Goal: Information Seeking & Learning: Learn about a topic

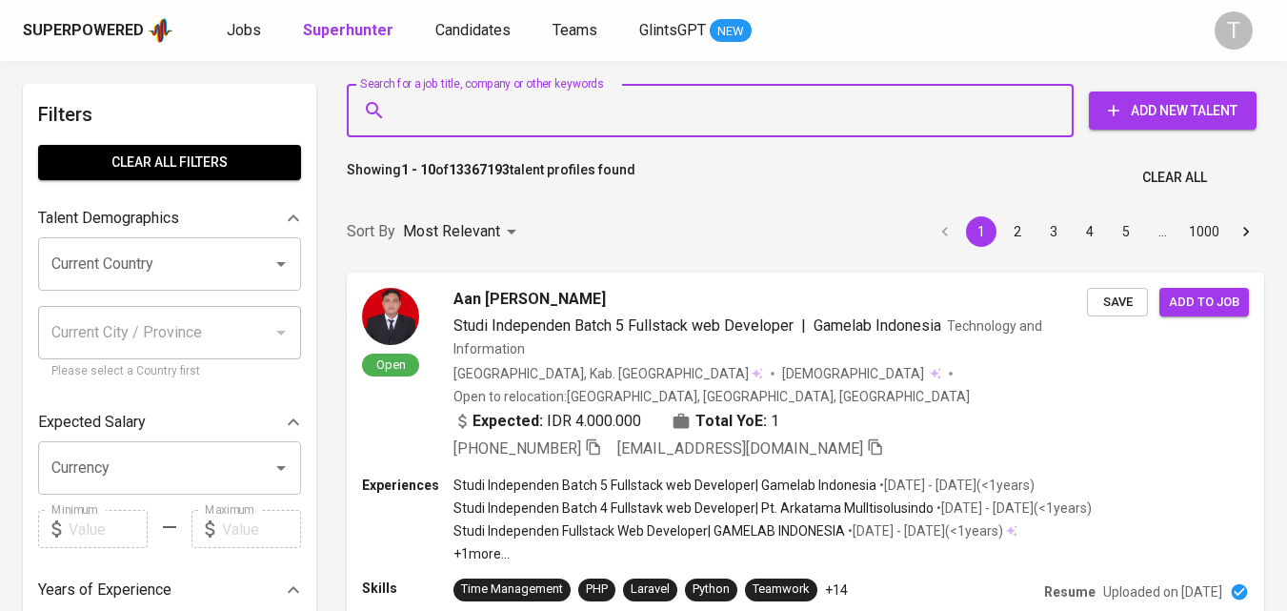
click at [521, 113] on input "Search for a job title, company or other keywords" at bounding box center [714, 110] width 643 height 36
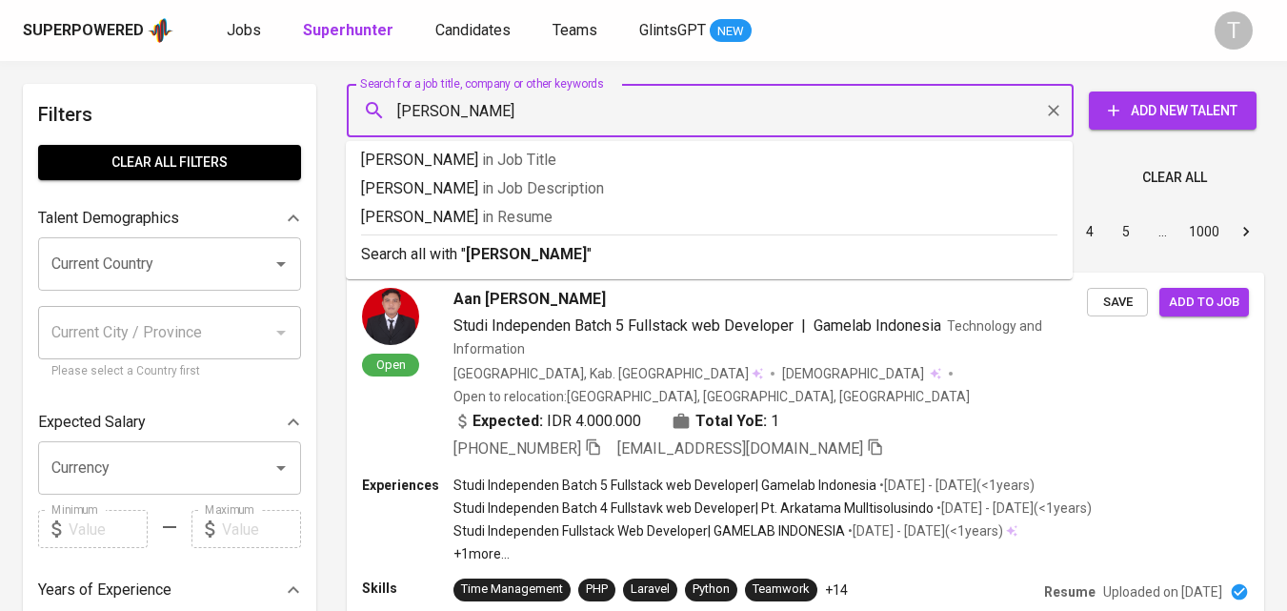
type input "aditya nur raihan"
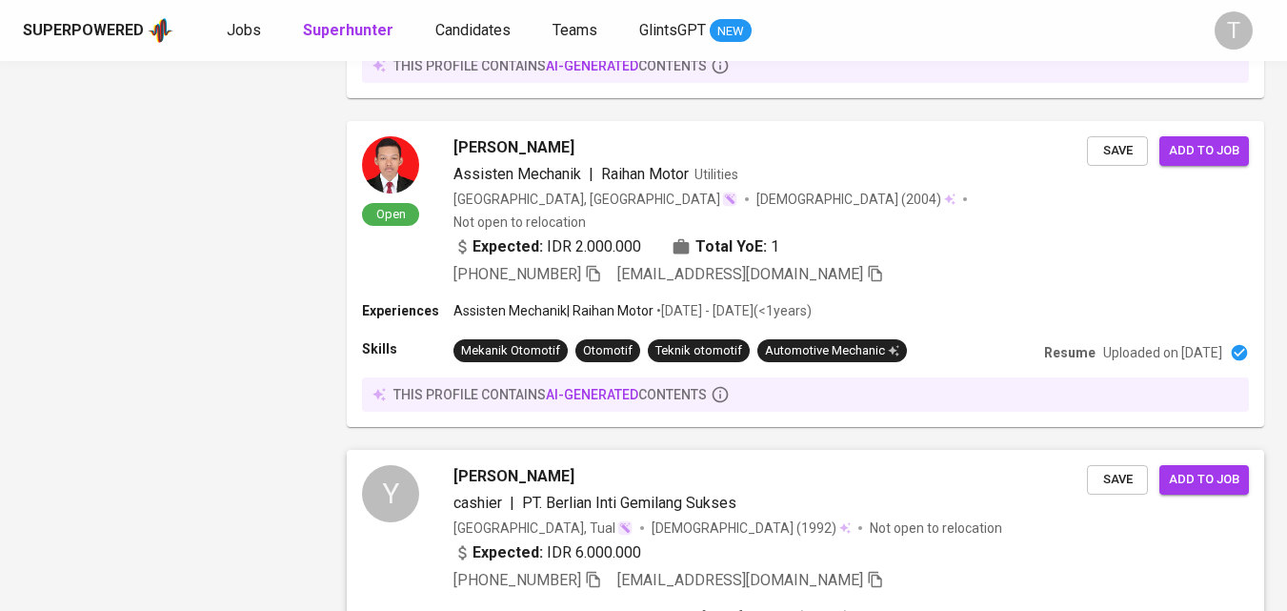
scroll to position [3400, 0]
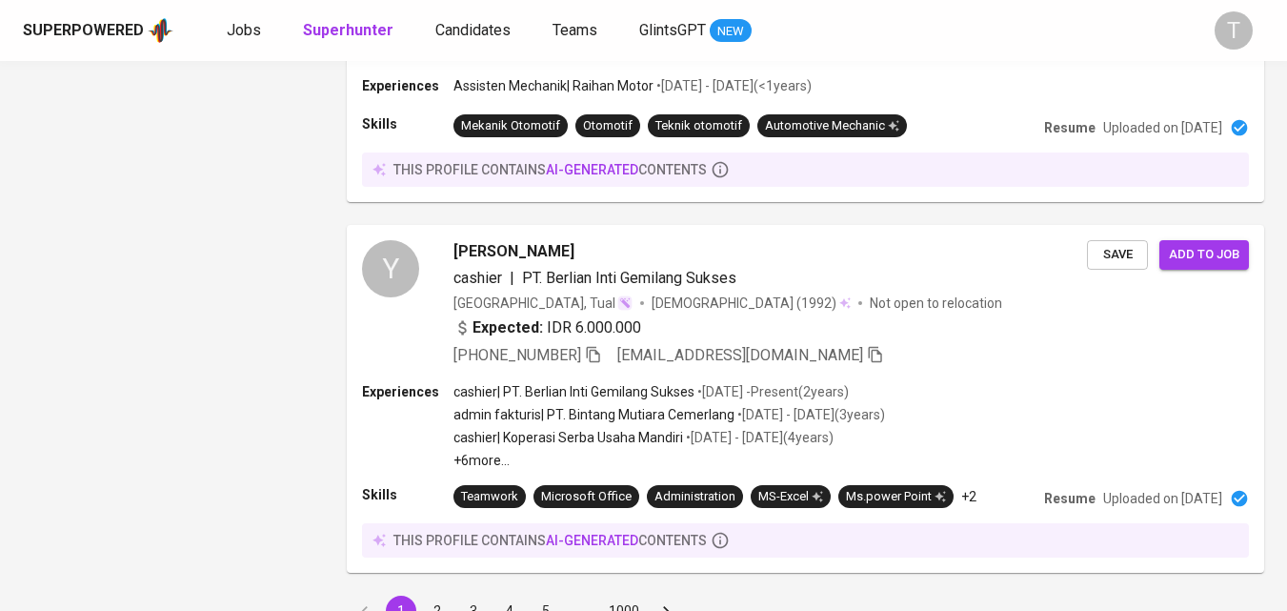
click at [445, 595] on button "2" at bounding box center [437, 610] width 30 height 30
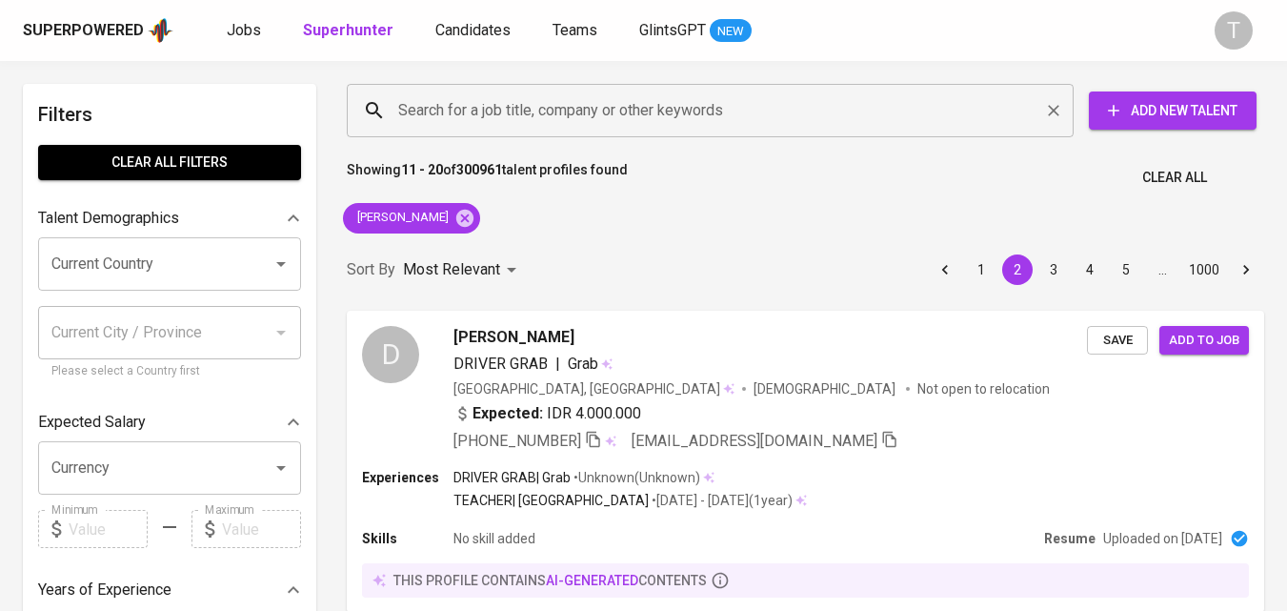
click at [512, 123] on input "Search for a job title, company or other keywords" at bounding box center [714, 110] width 643 height 36
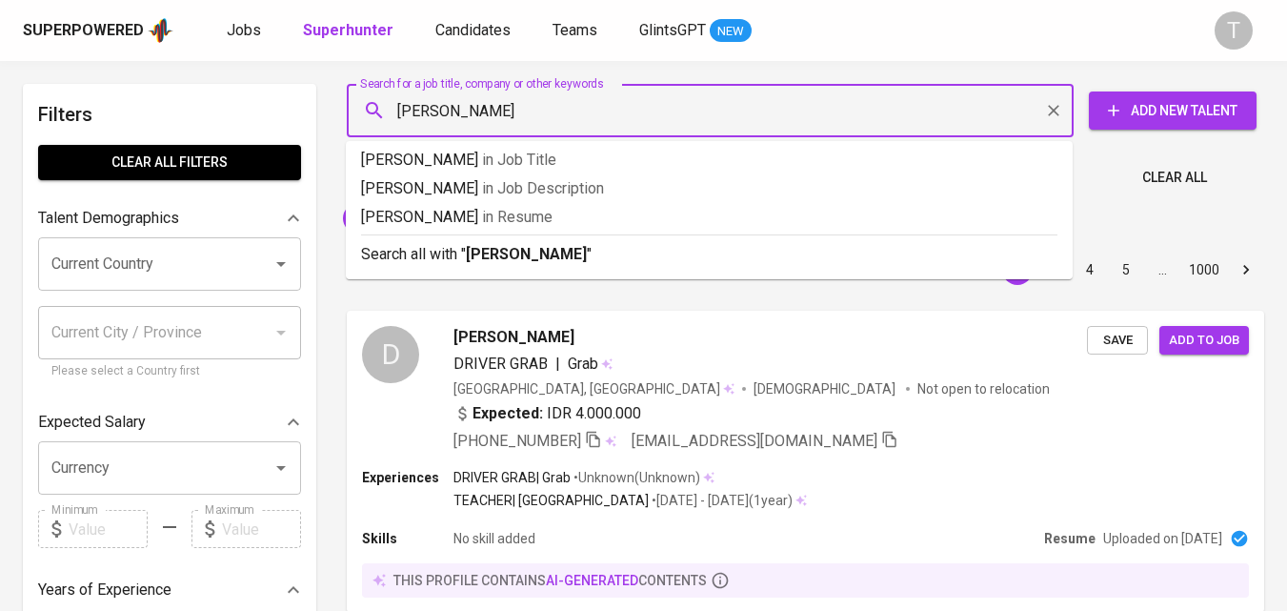
type input "kenny nurardi"
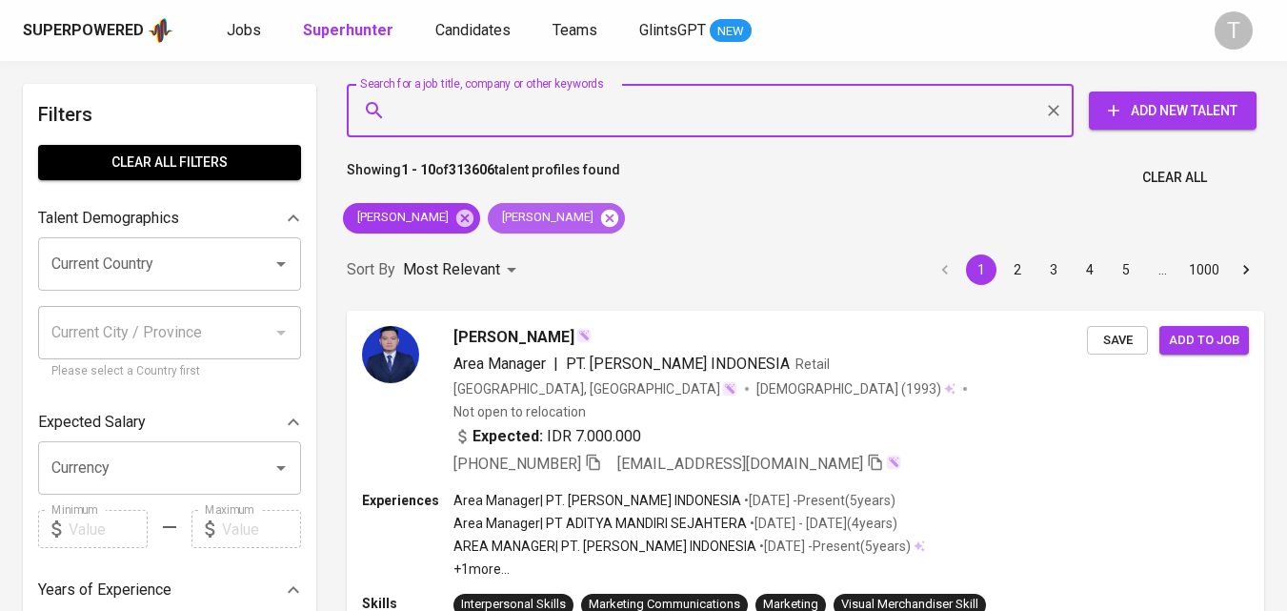
click at [601, 213] on icon at bounding box center [609, 217] width 17 height 17
click at [459, 217] on icon at bounding box center [464, 217] width 17 height 17
click at [467, 252] on div "Most Relevant" at bounding box center [463, 269] width 120 height 35
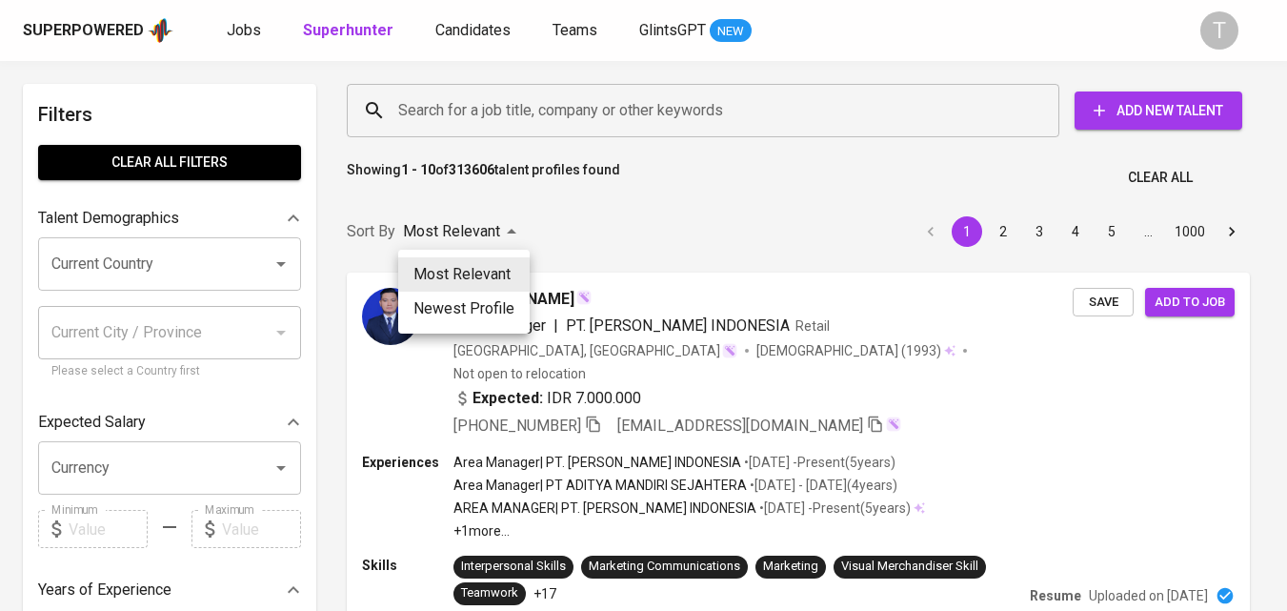
click at [545, 111] on div at bounding box center [643, 305] width 1287 height 611
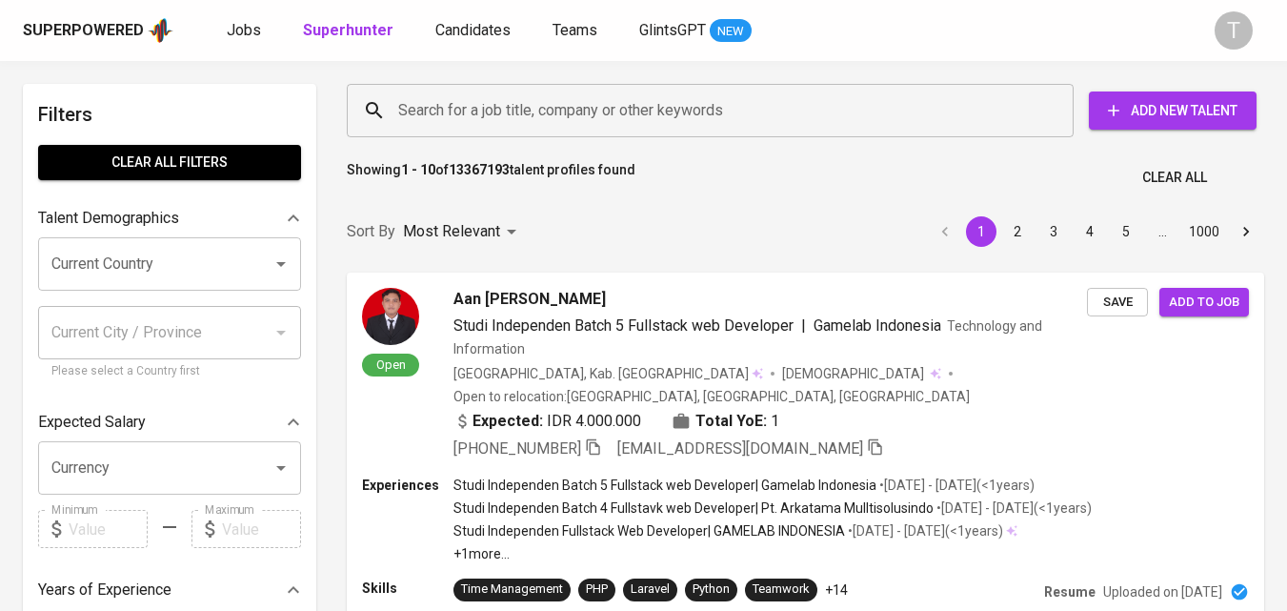
click at [599, 255] on div "Sort By Most Relevant MOST_RELEVANT 1 2 3 4 5 … 1000" at bounding box center [805, 232] width 940 height 58
click at [535, 119] on input "Search for a job title, company or other keywords" at bounding box center [714, 110] width 643 height 36
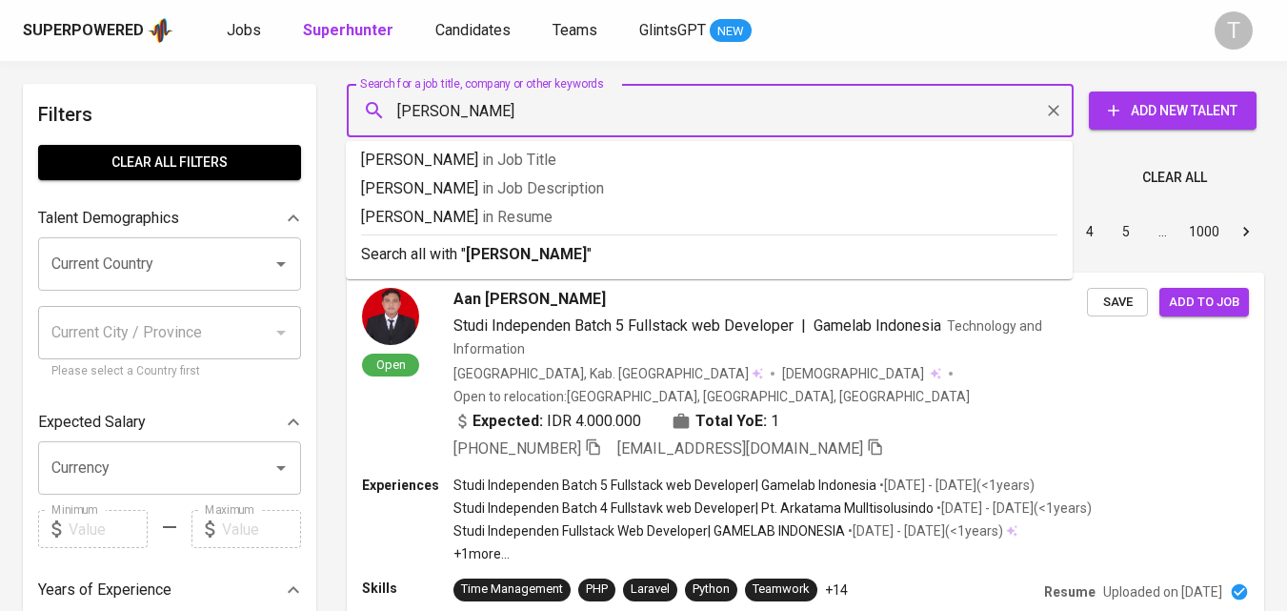
type input "kenny nurardi"
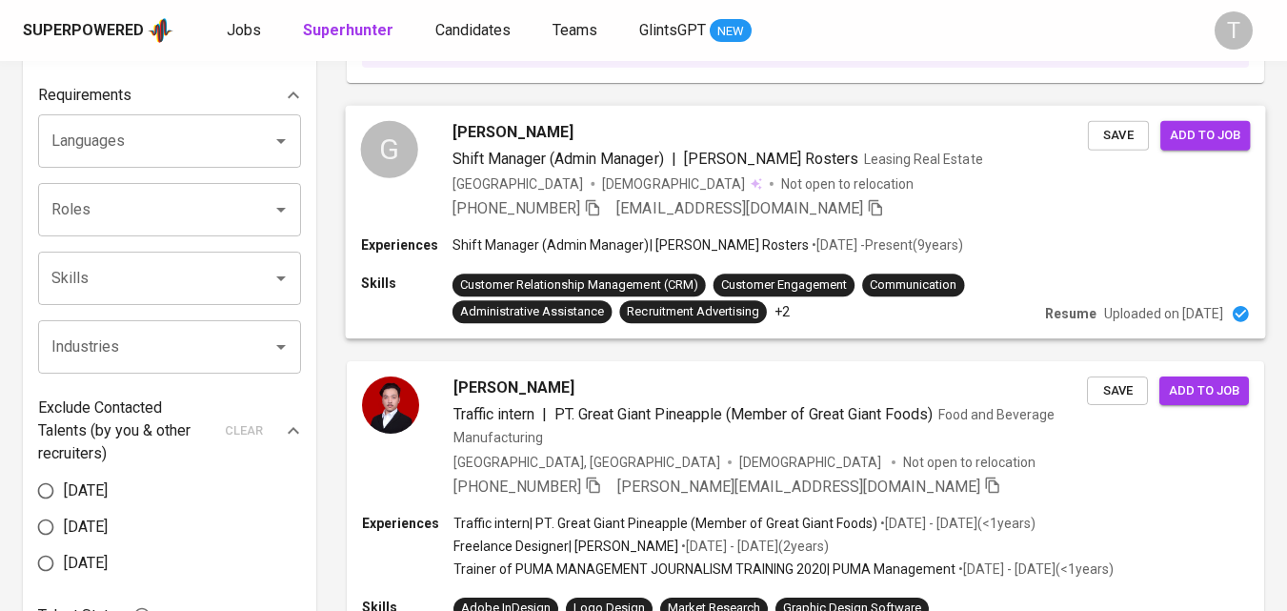
scroll to position [635, 0]
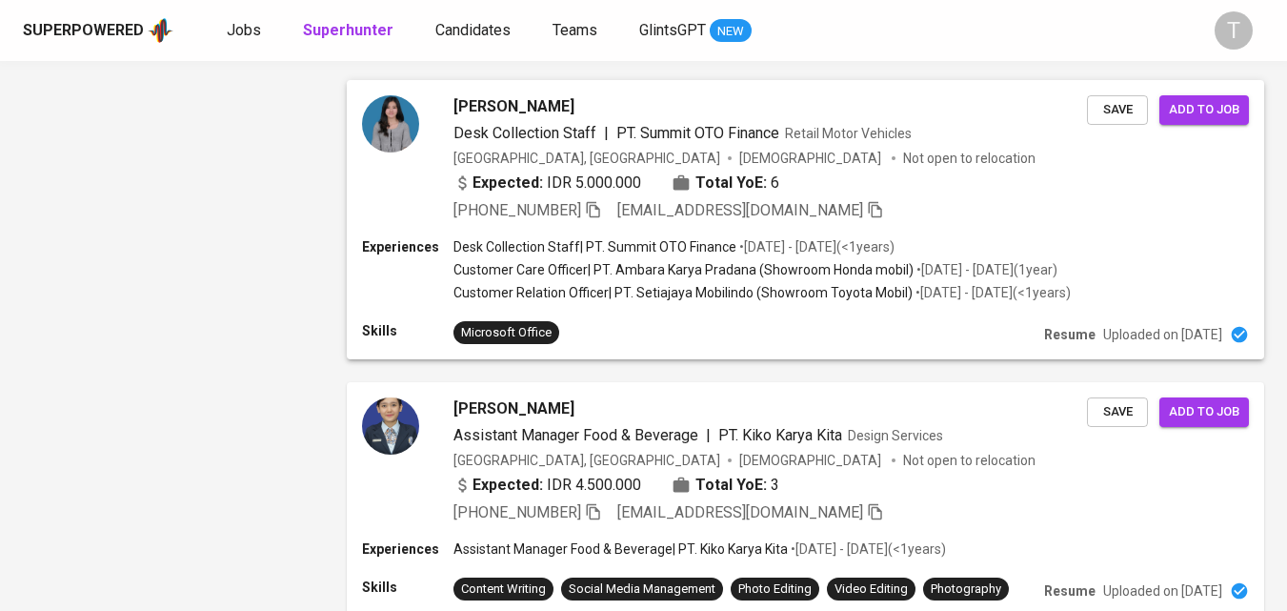
scroll to position [2965, 0]
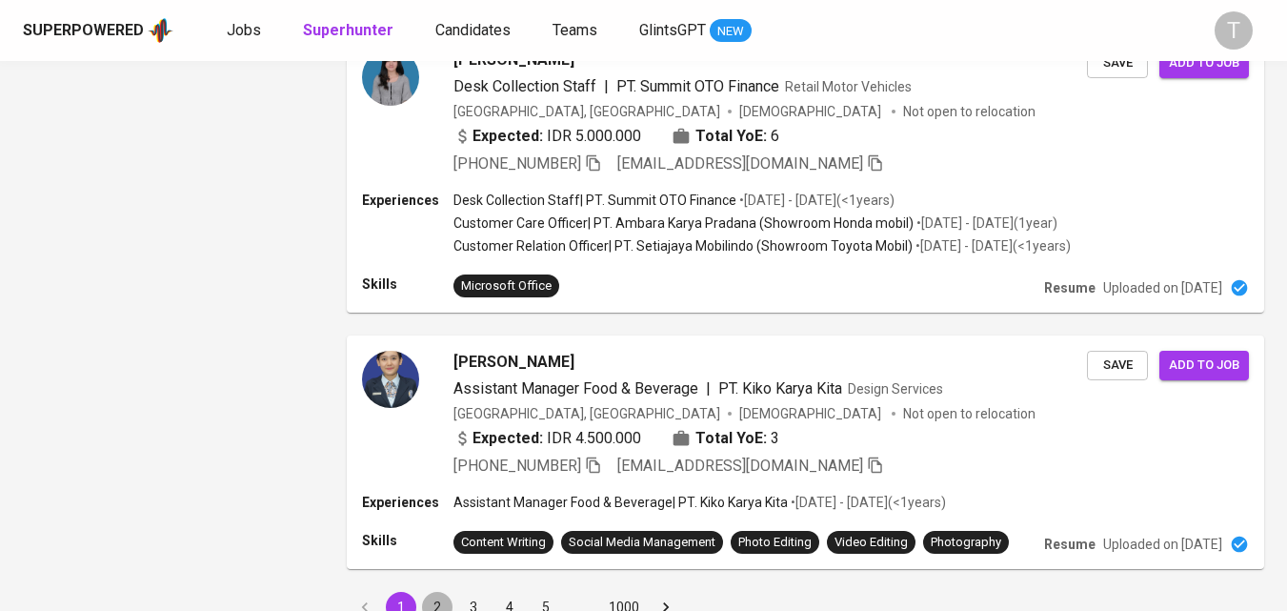
click at [439, 592] on button "2" at bounding box center [437, 607] width 30 height 30
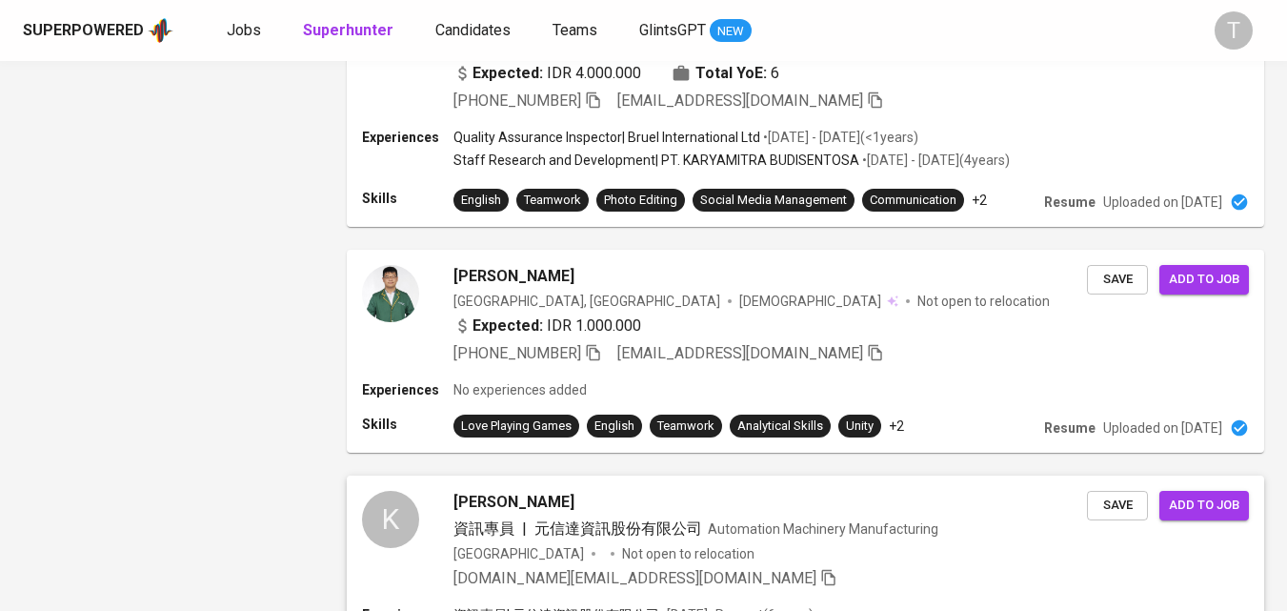
scroll to position [2647, 0]
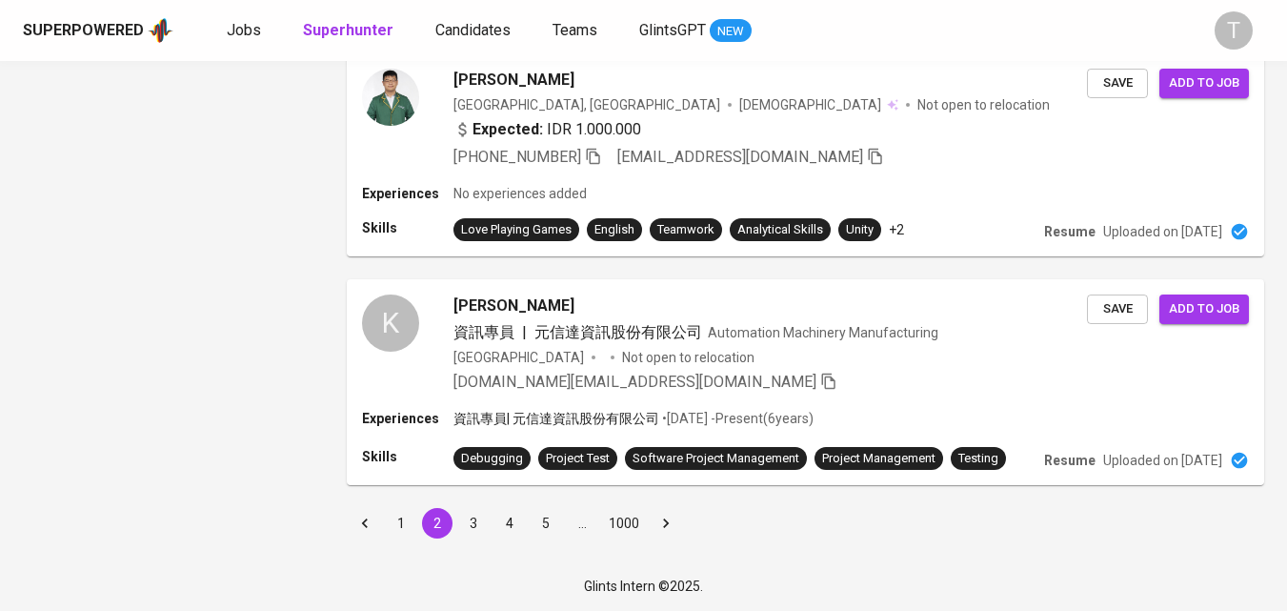
click at [477, 520] on button "3" at bounding box center [473, 523] width 30 height 30
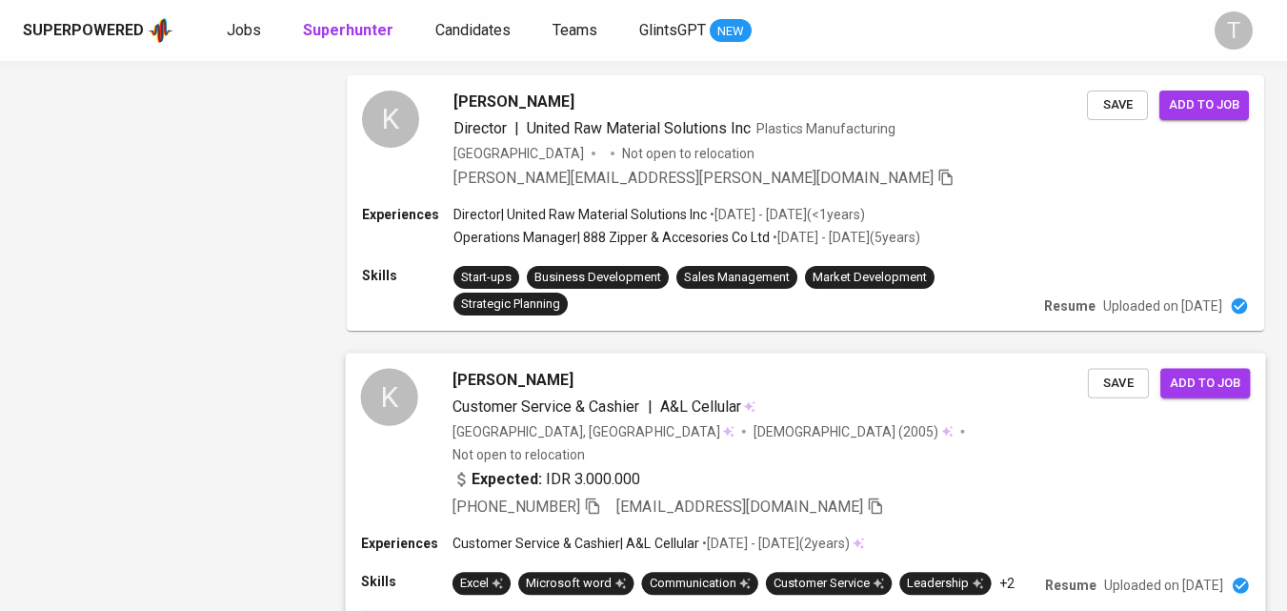
scroll to position [2858, 0]
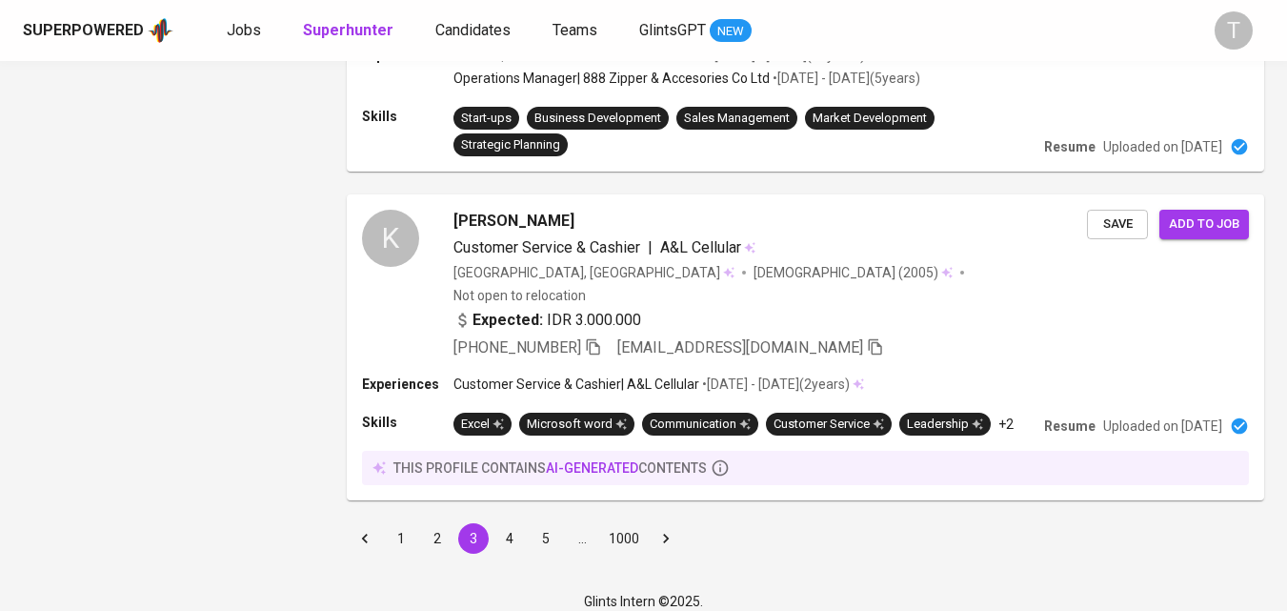
click at [507, 523] on button "4" at bounding box center [509, 538] width 30 height 30
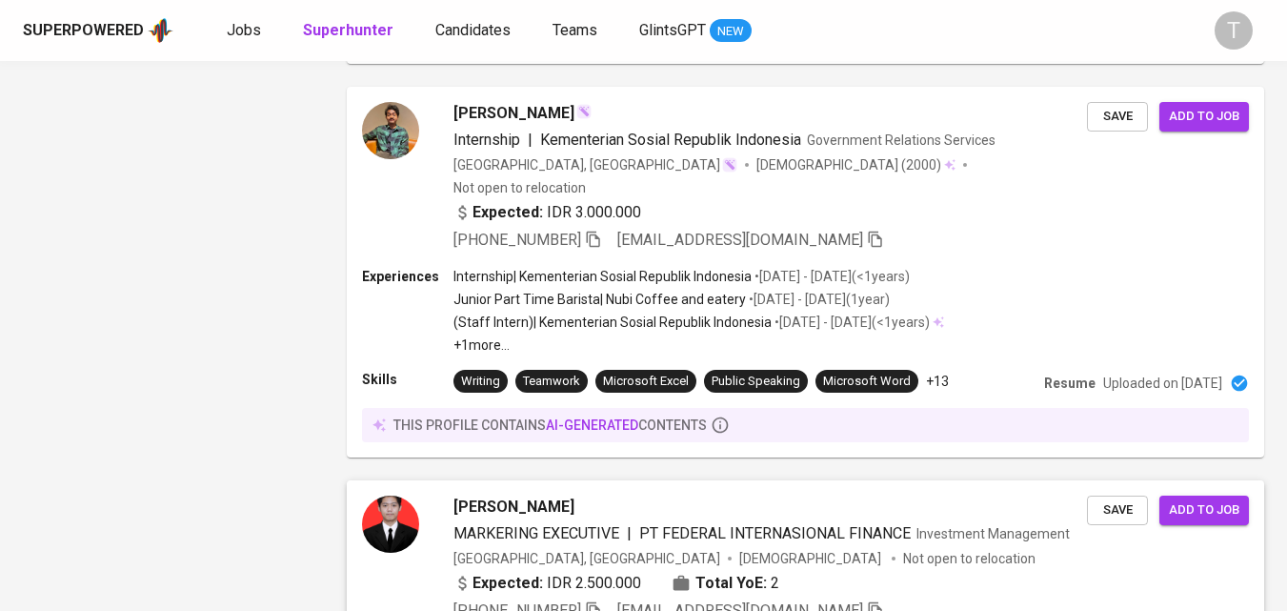
scroll to position [2769, 0]
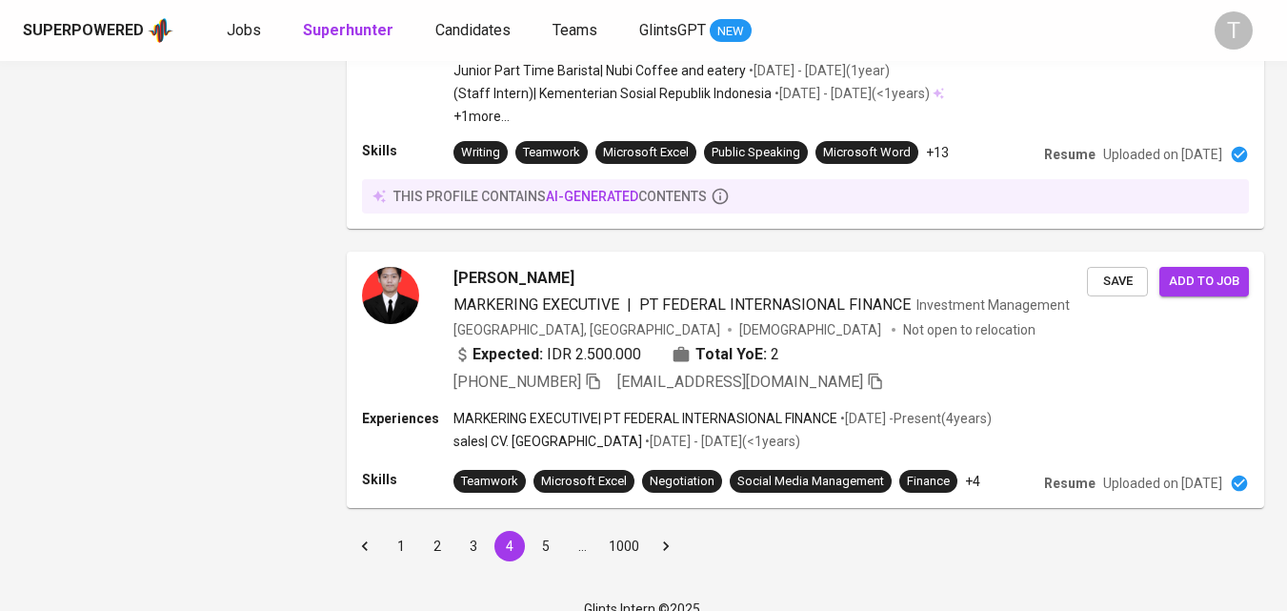
drag, startPoint x: 543, startPoint y: 515, endPoint x: 625, endPoint y: 477, distance: 90.4
click at [543, 531] on button "5" at bounding box center [546, 546] width 30 height 30
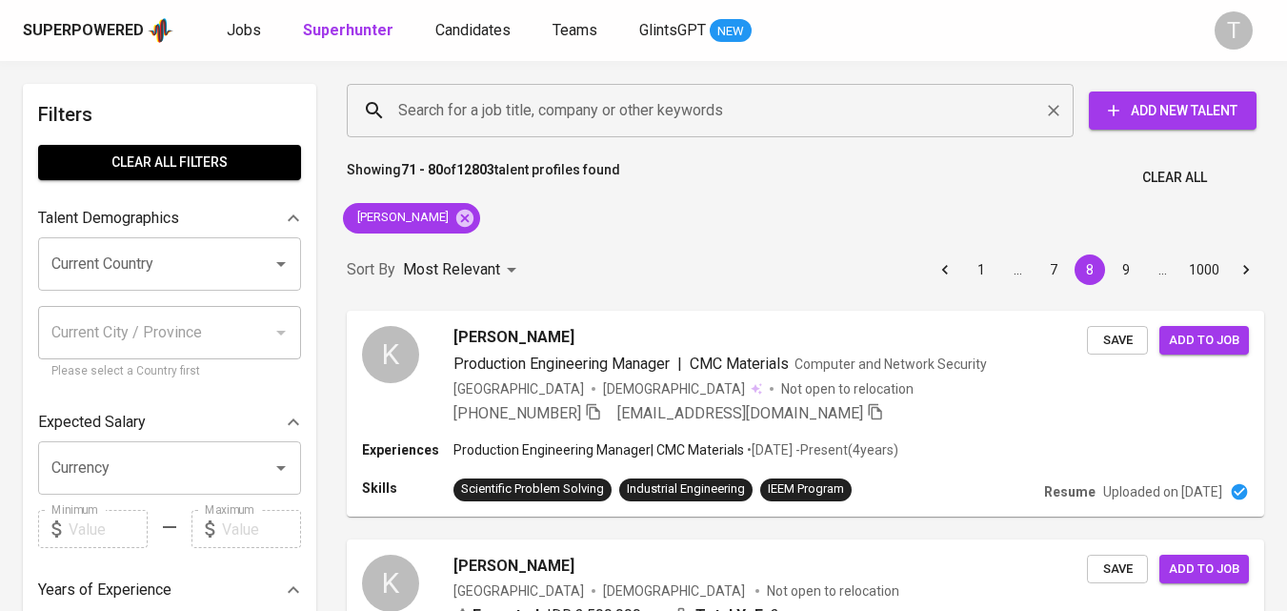
click at [686, 113] on input "Search for a job title, company or other keywords" at bounding box center [714, 110] width 643 height 36
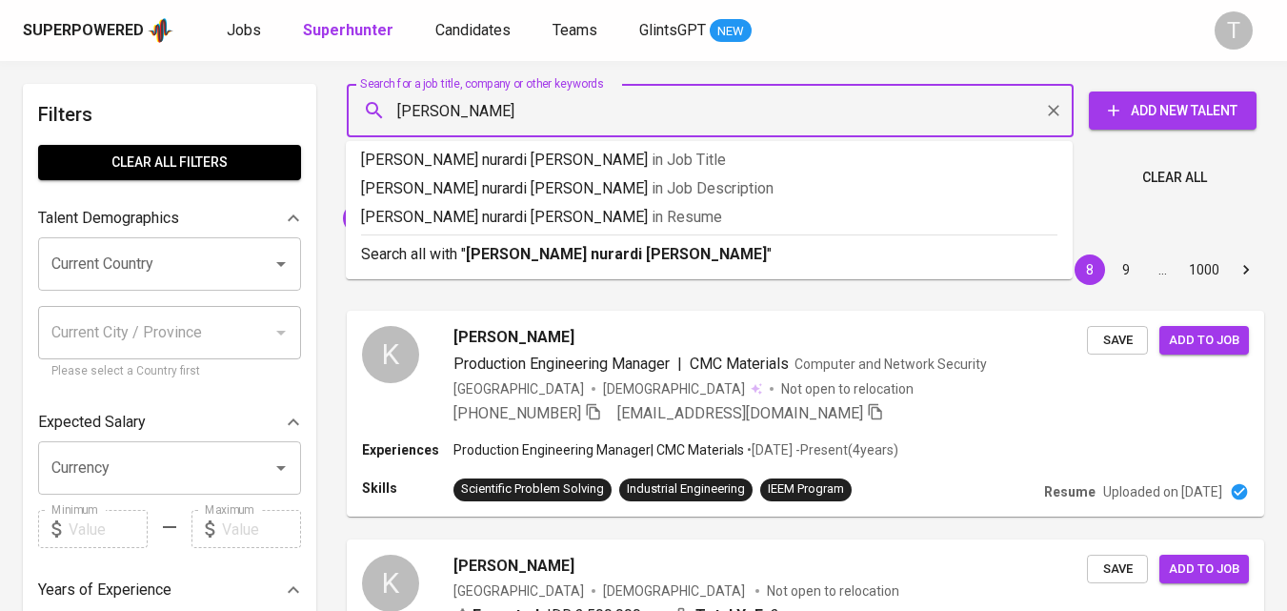
type input "[PERSON_NAME]"
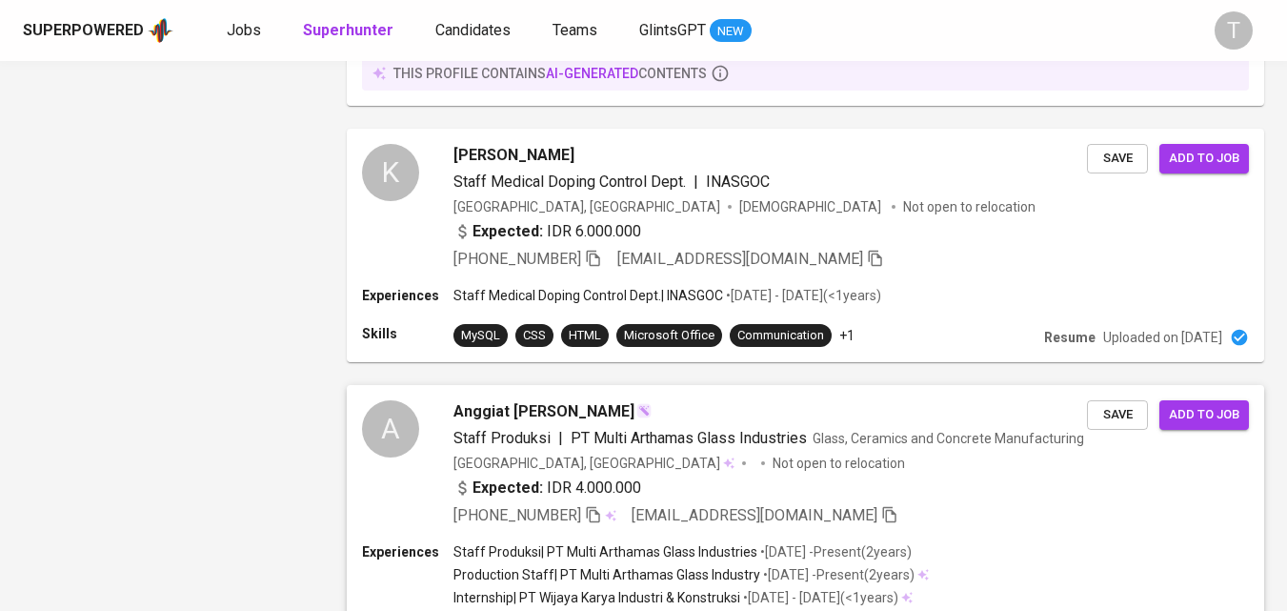
scroll to position [2990, 0]
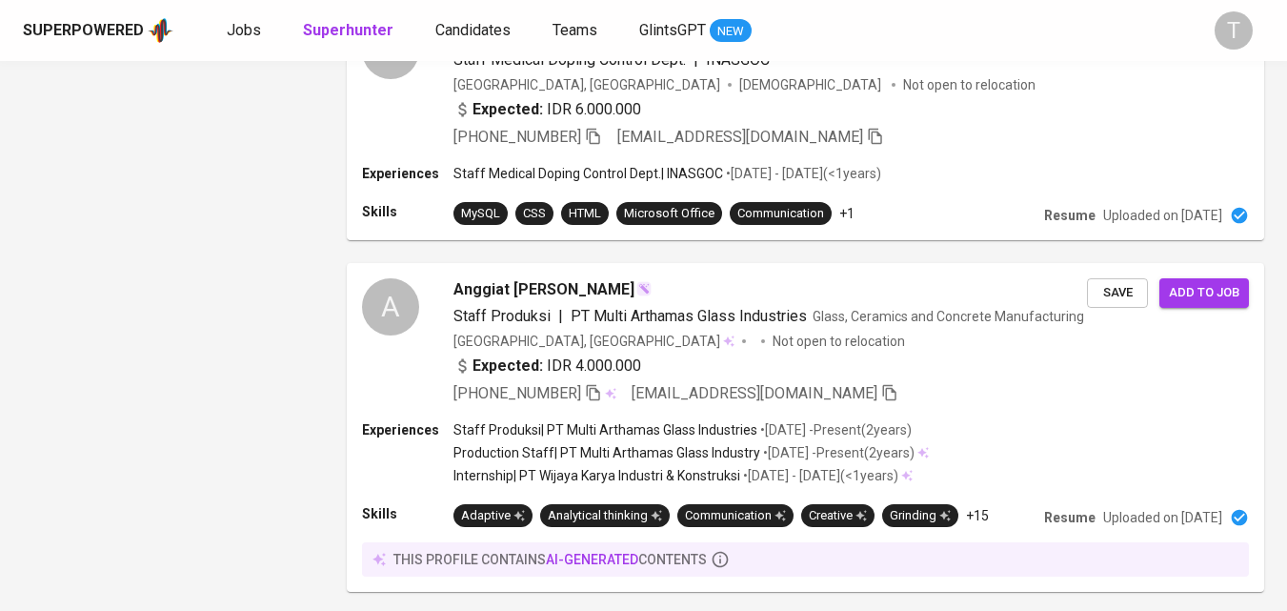
drag, startPoint x: 432, startPoint y: 517, endPoint x: 448, endPoint y: 471, distance: 49.1
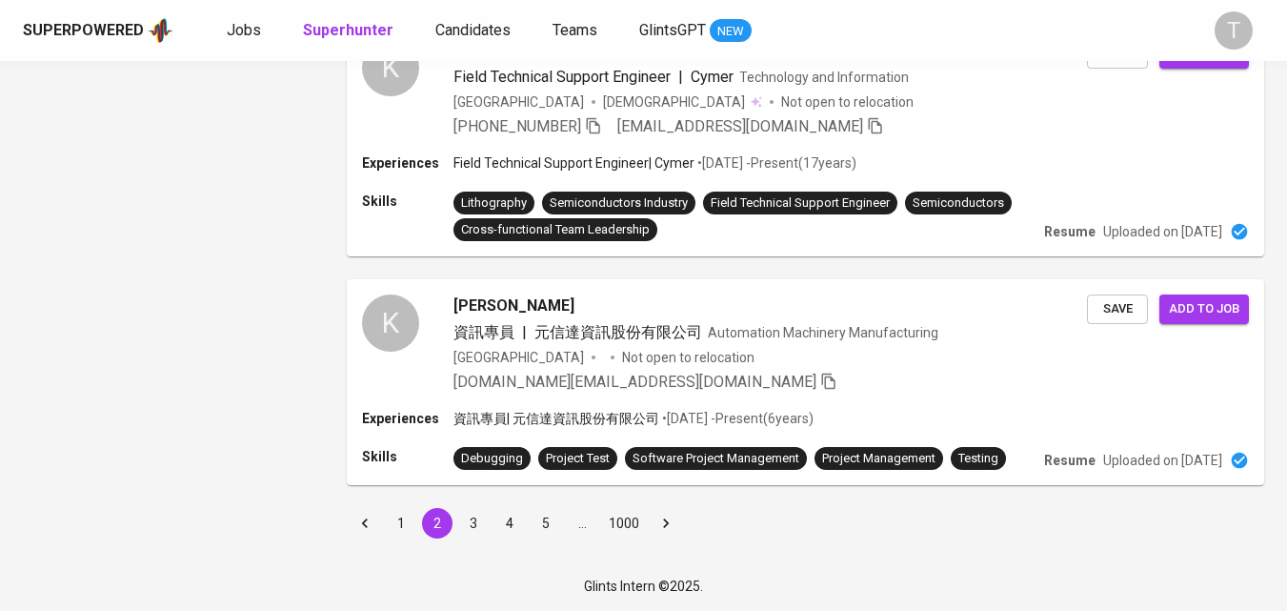
scroll to position [2598, 0]
click at [469, 522] on button "3" at bounding box center [473, 523] width 30 height 30
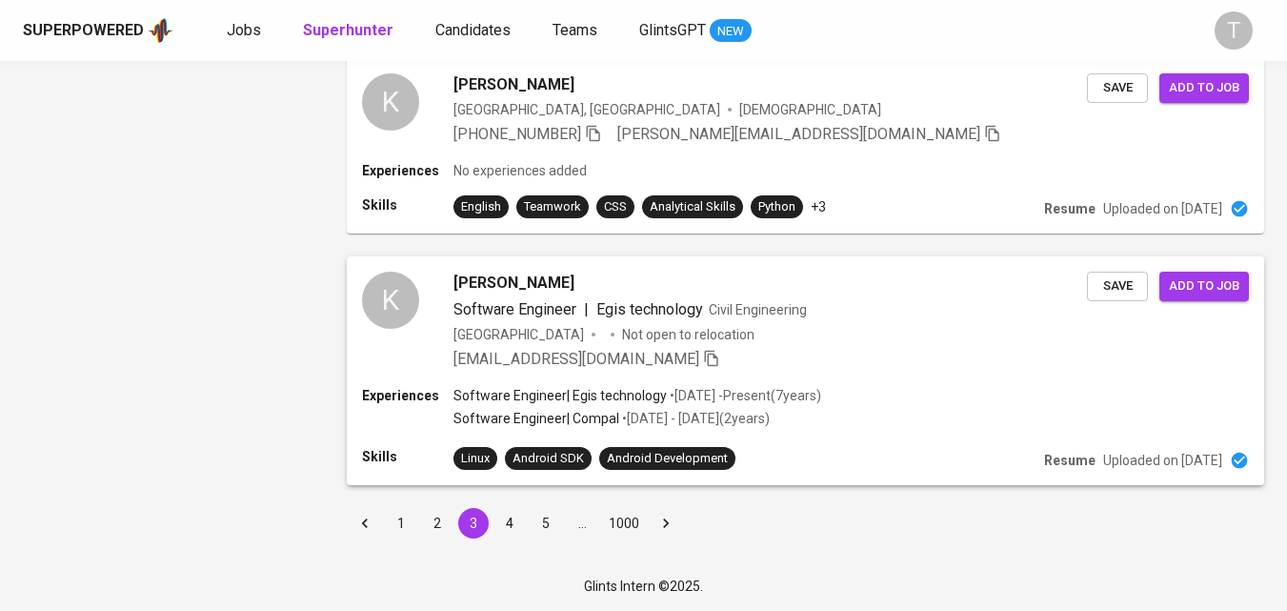
scroll to position [2707, 0]
drag, startPoint x: 504, startPoint y: 525, endPoint x: 581, endPoint y: 496, distance: 82.3
click at [504, 525] on button "4" at bounding box center [509, 523] width 30 height 30
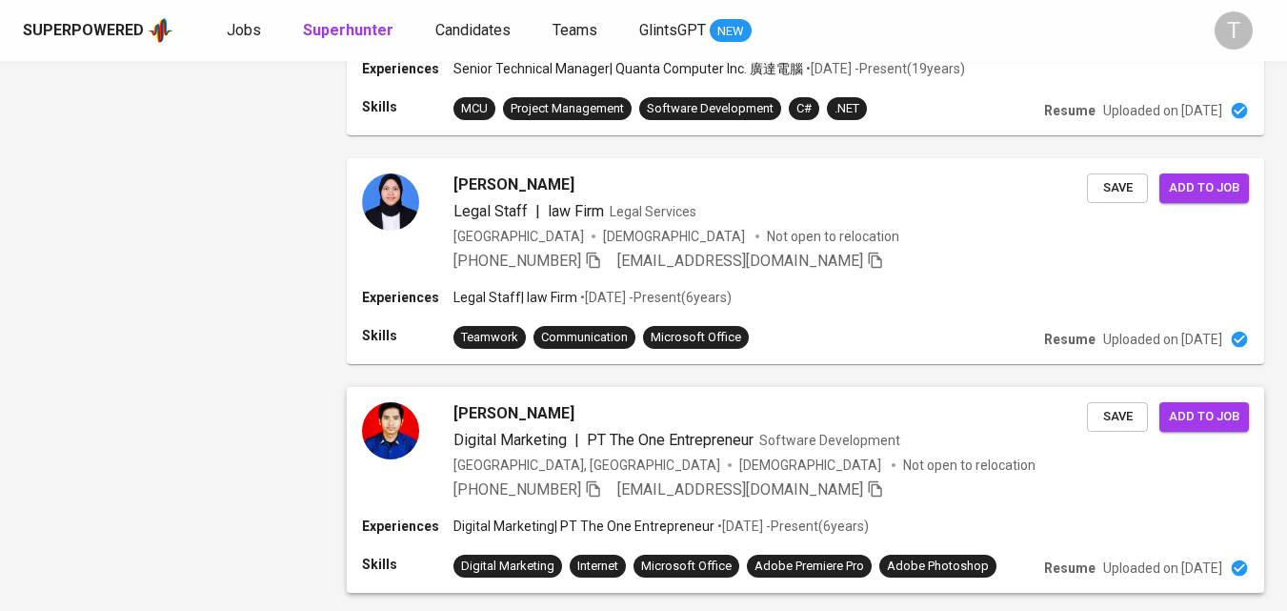
scroll to position [2699, 0]
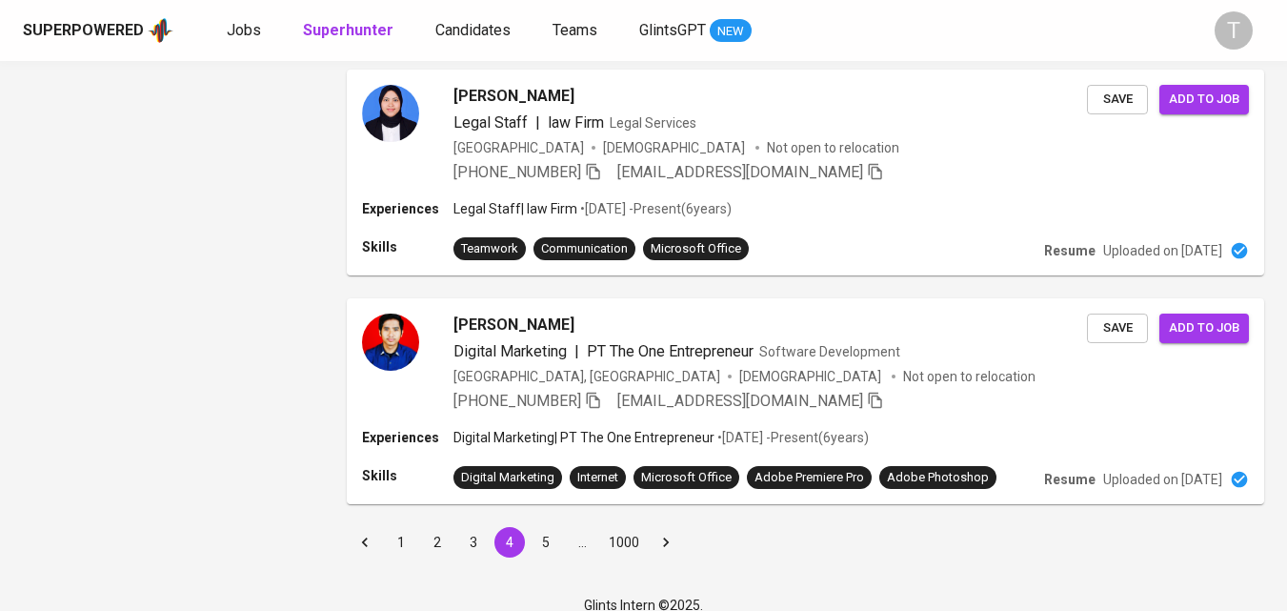
click at [545, 527] on button "5" at bounding box center [546, 542] width 30 height 30
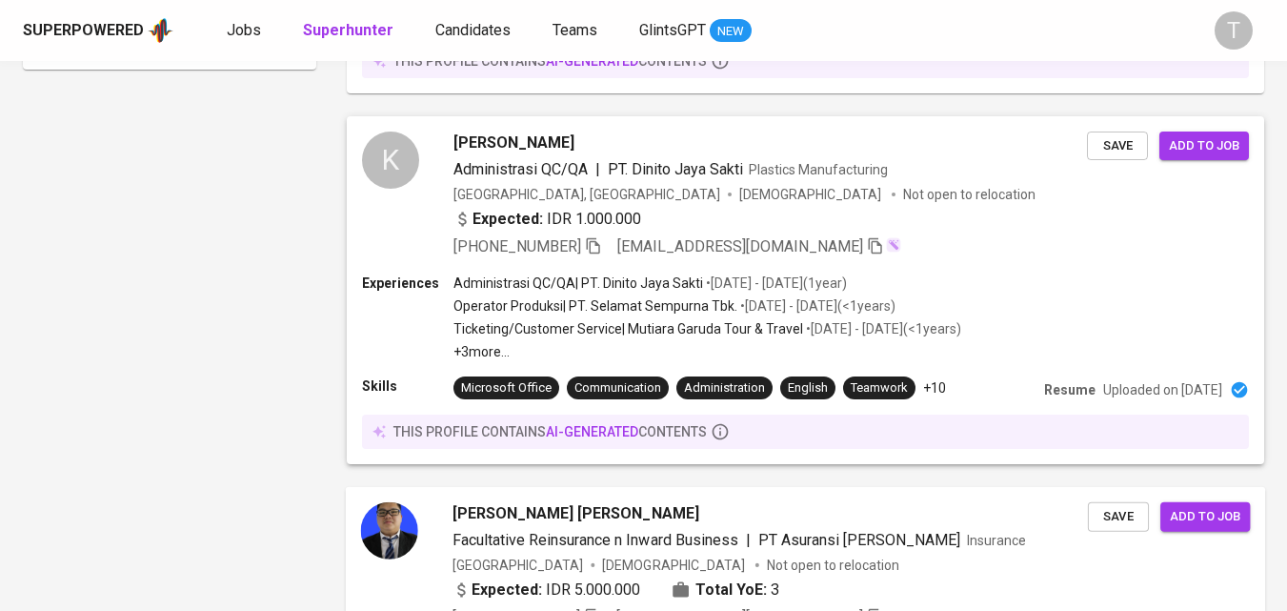
scroll to position [1588, 0]
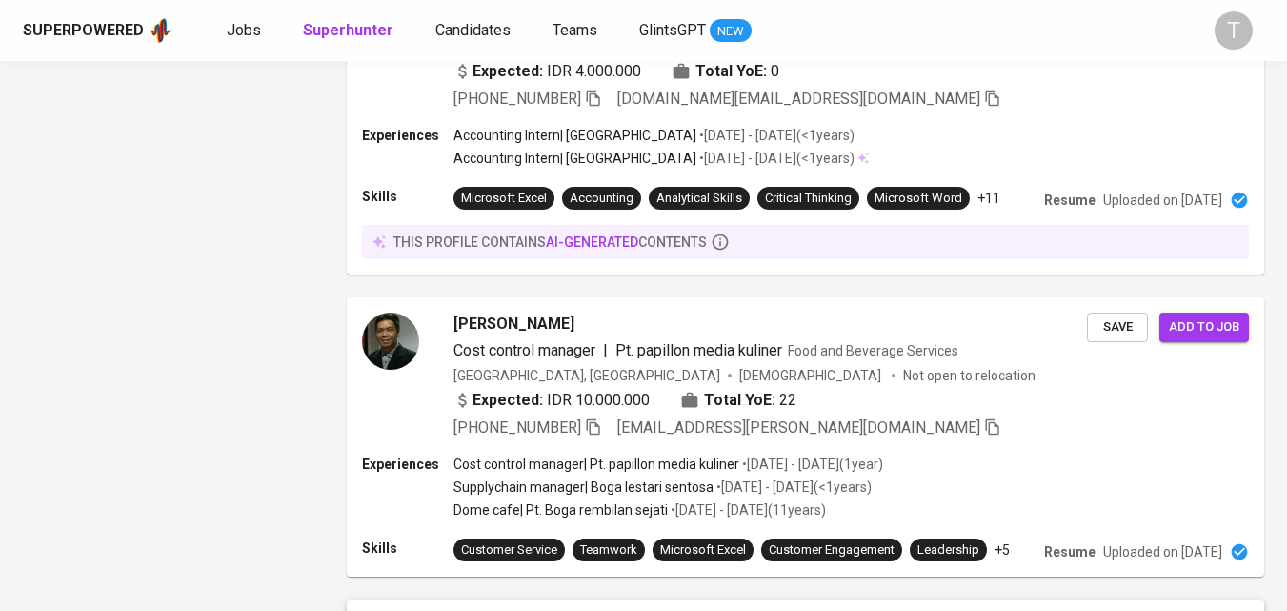
scroll to position [2679, 0]
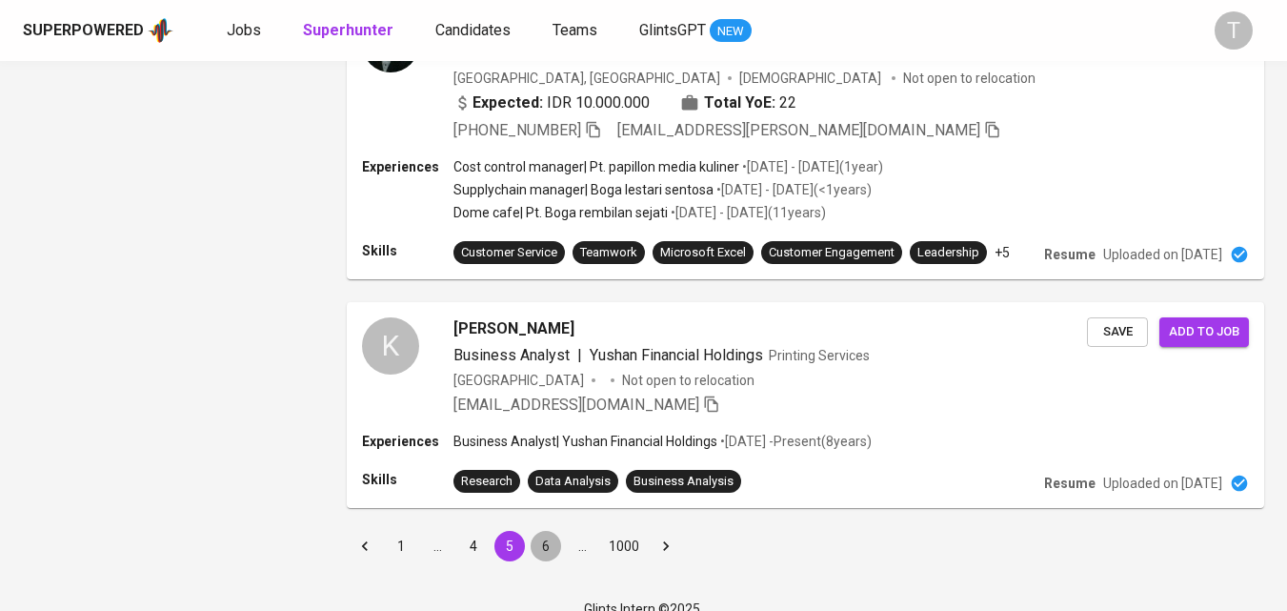
click at [541, 531] on button "6" at bounding box center [546, 546] width 30 height 30
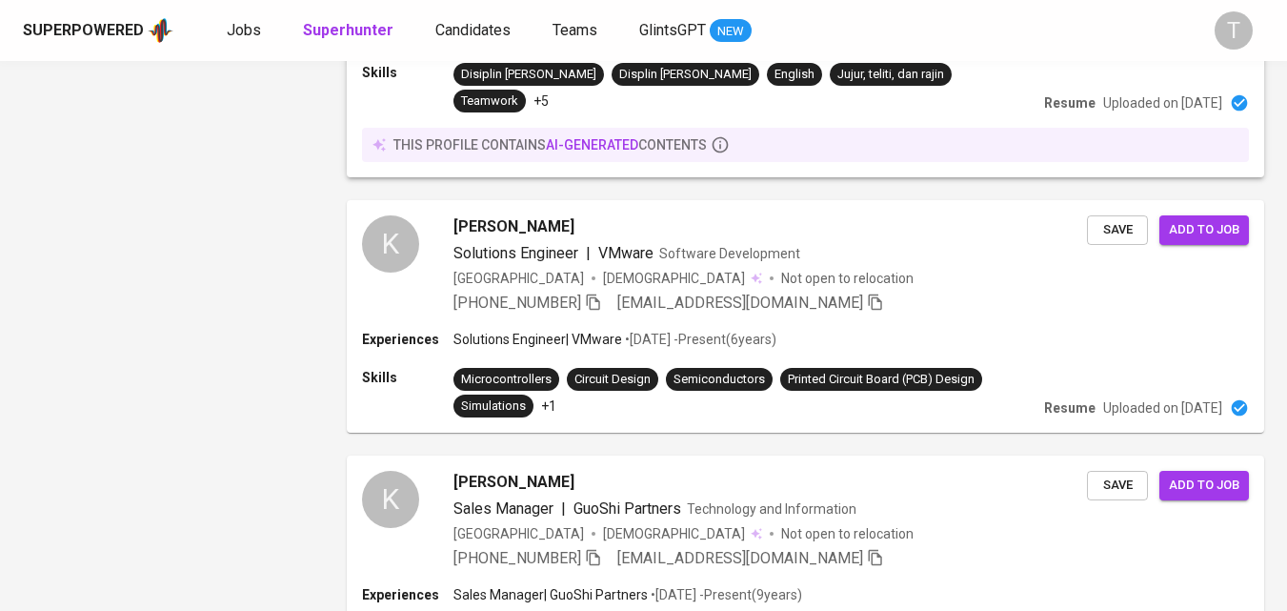
scroll to position [2690, 0]
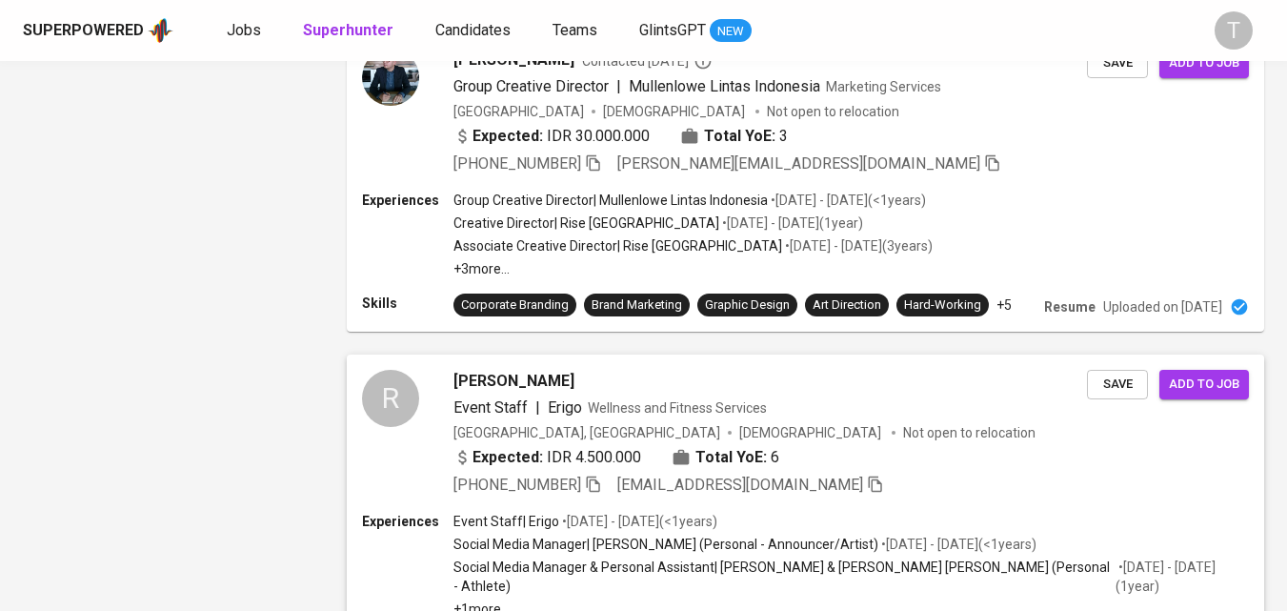
scroll to position [2443, 0]
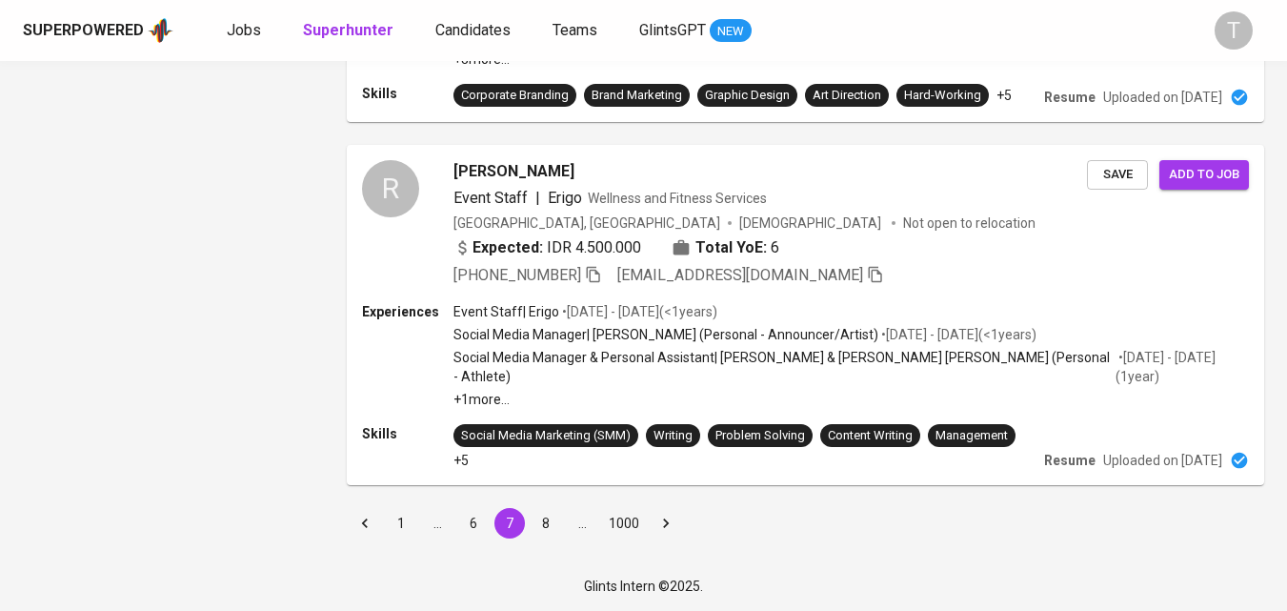
click at [547, 519] on button "8" at bounding box center [546, 523] width 30 height 30
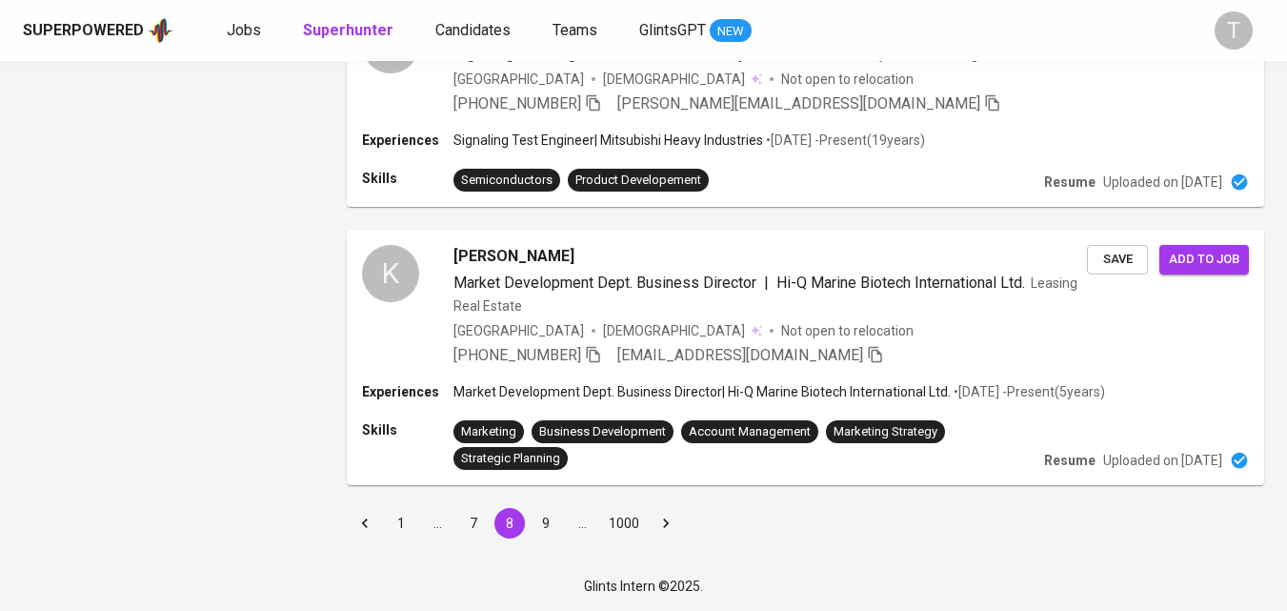
scroll to position [2420, 0]
click at [547, 526] on button "9" at bounding box center [546, 523] width 30 height 30
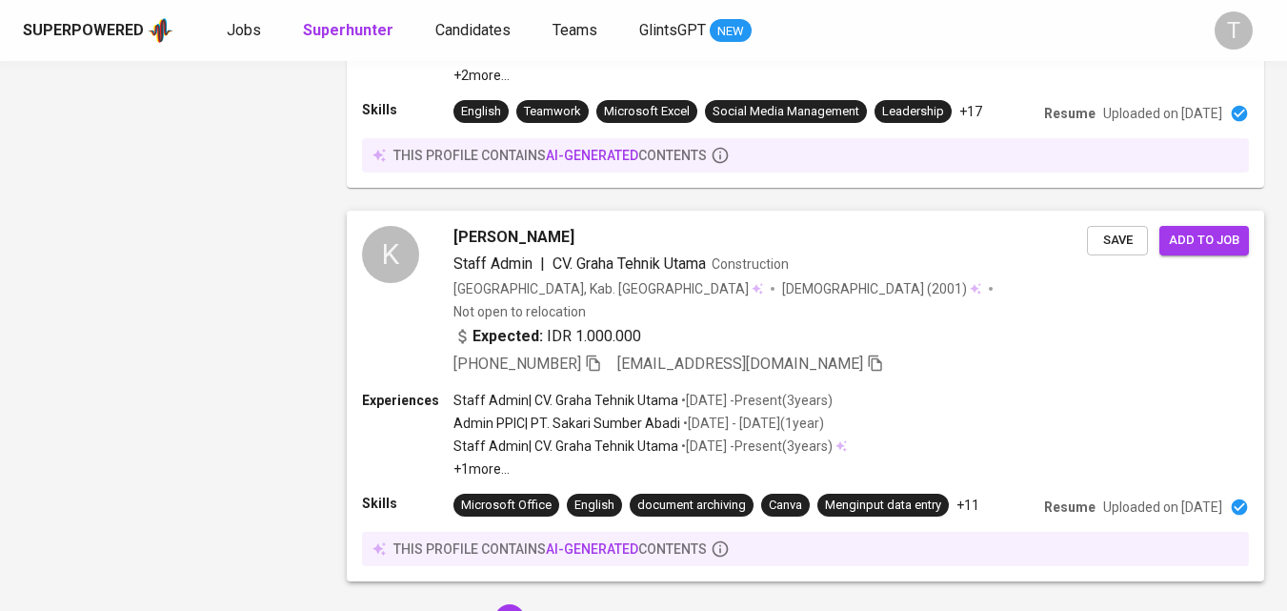
scroll to position [2935, 0]
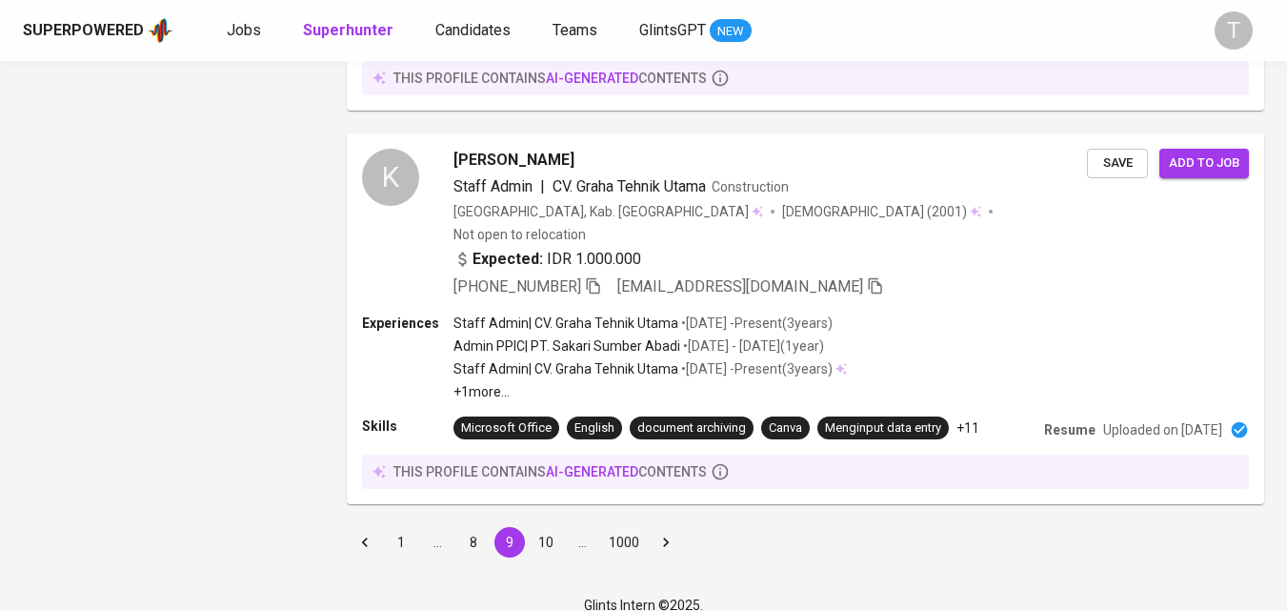
click at [544, 527] on button "10" at bounding box center [546, 542] width 30 height 30
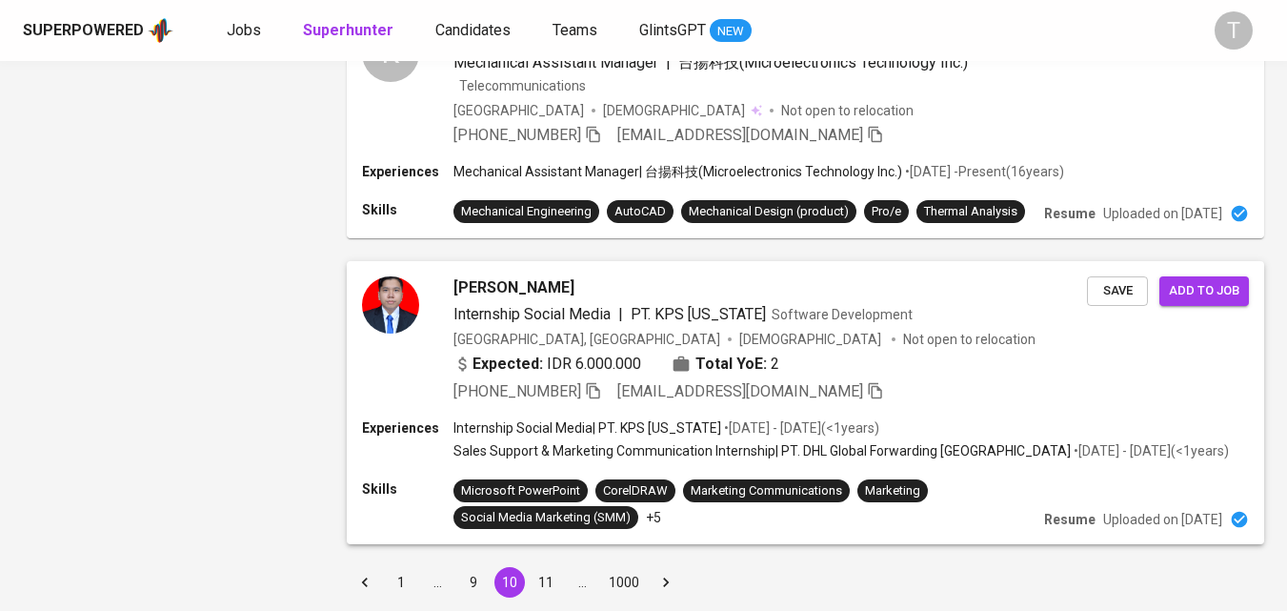
scroll to position [2517, 0]
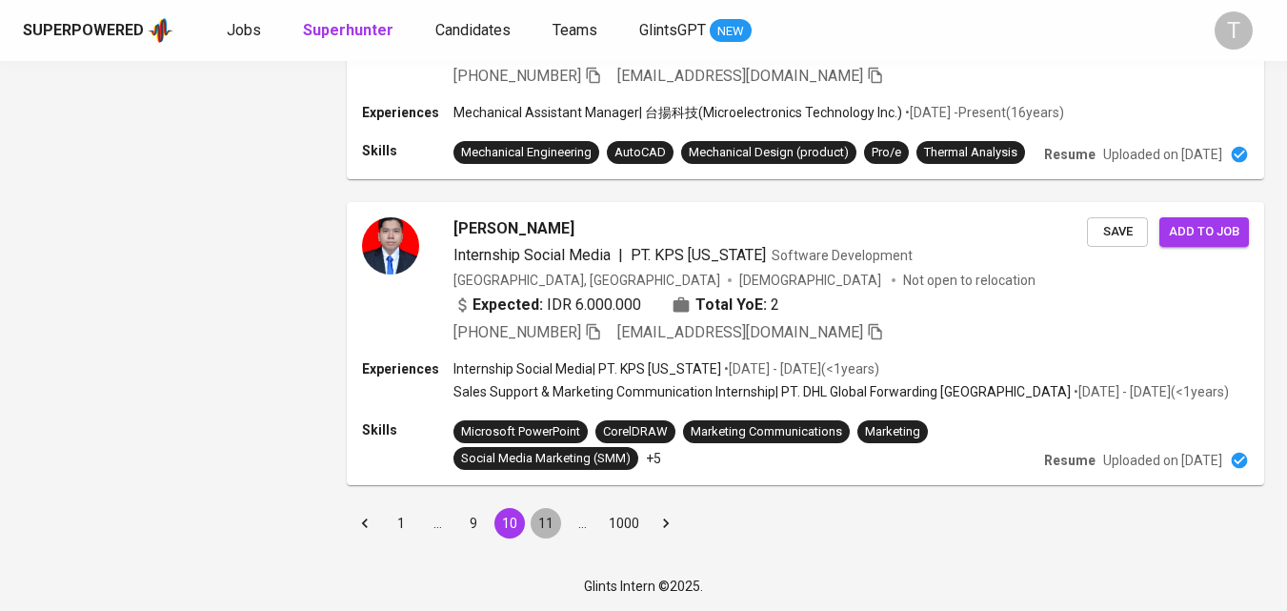
click at [545, 524] on button "11" at bounding box center [546, 523] width 30 height 30
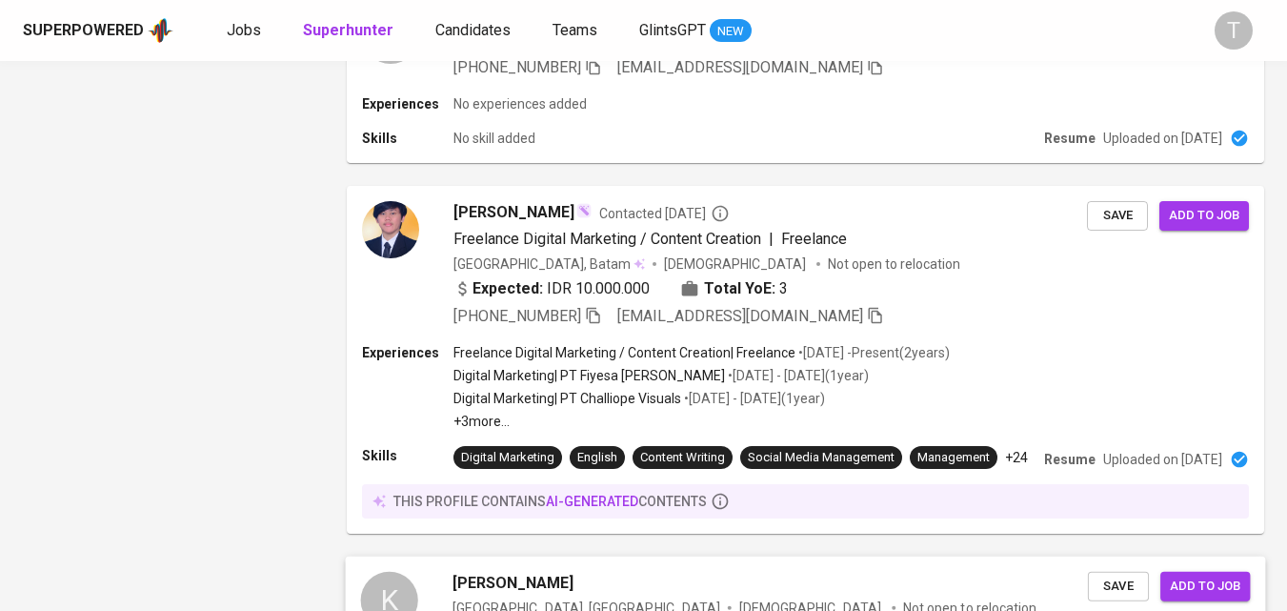
scroll to position [2222, 0]
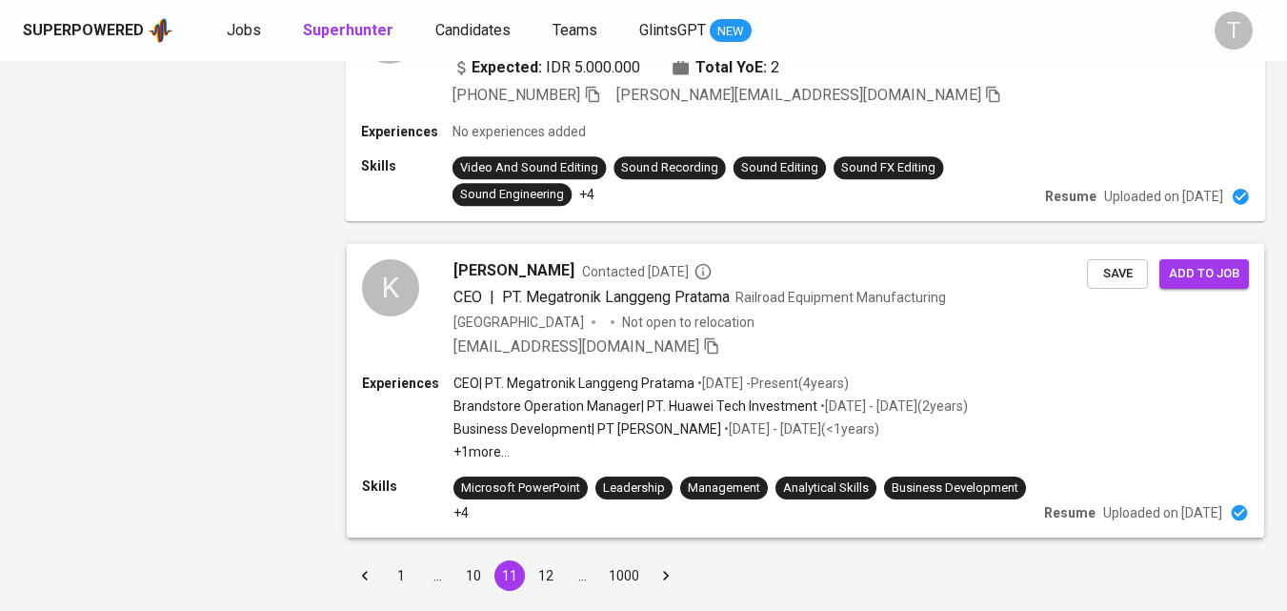
scroll to position [2689, 0]
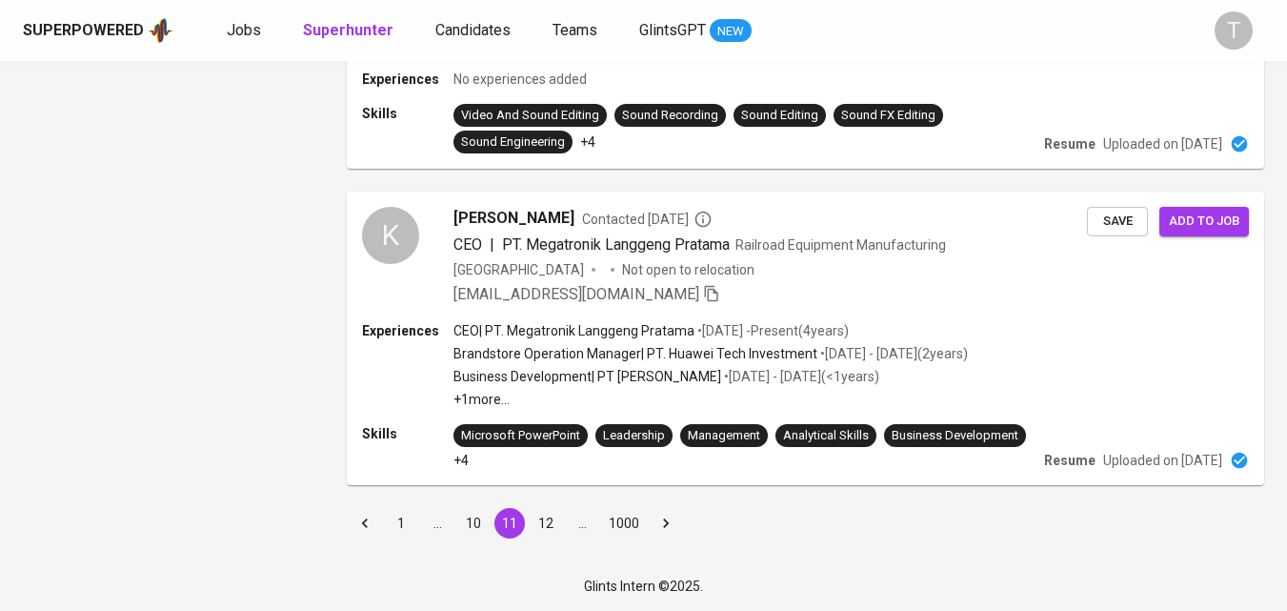
drag, startPoint x: 547, startPoint y: 518, endPoint x: 639, endPoint y: 219, distance: 313.1
click at [547, 518] on button "12" at bounding box center [546, 523] width 30 height 30
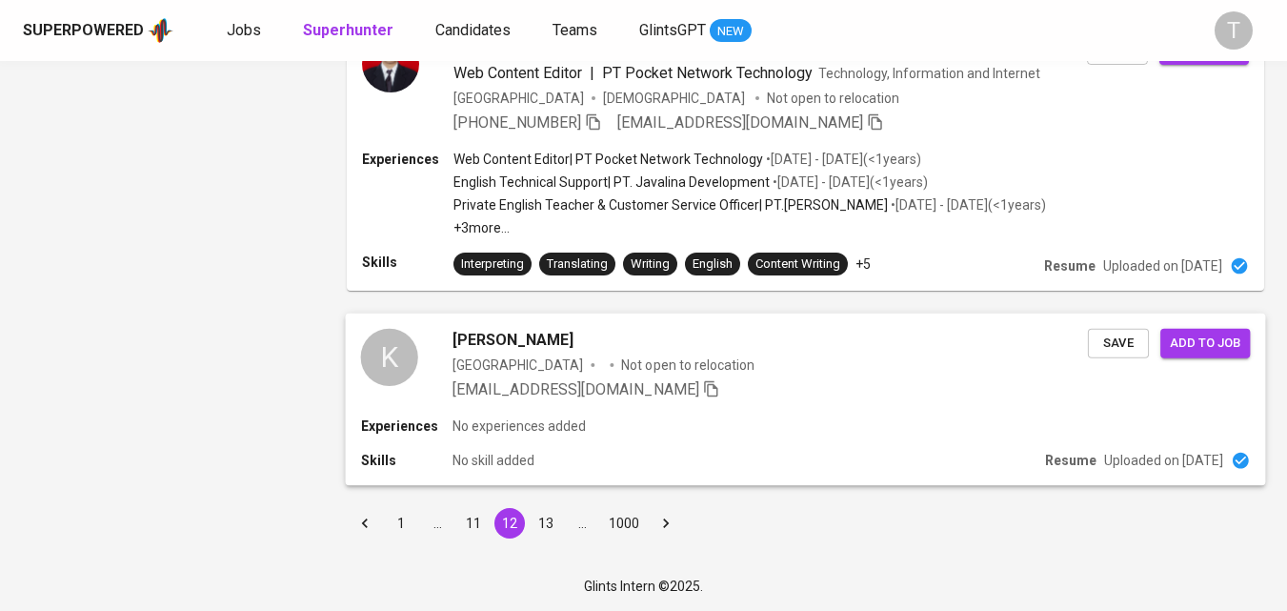
scroll to position [2566, 0]
drag, startPoint x: 546, startPoint y: 515, endPoint x: 627, endPoint y: 393, distance: 146.4
click at [548, 517] on button "13" at bounding box center [546, 523] width 30 height 30
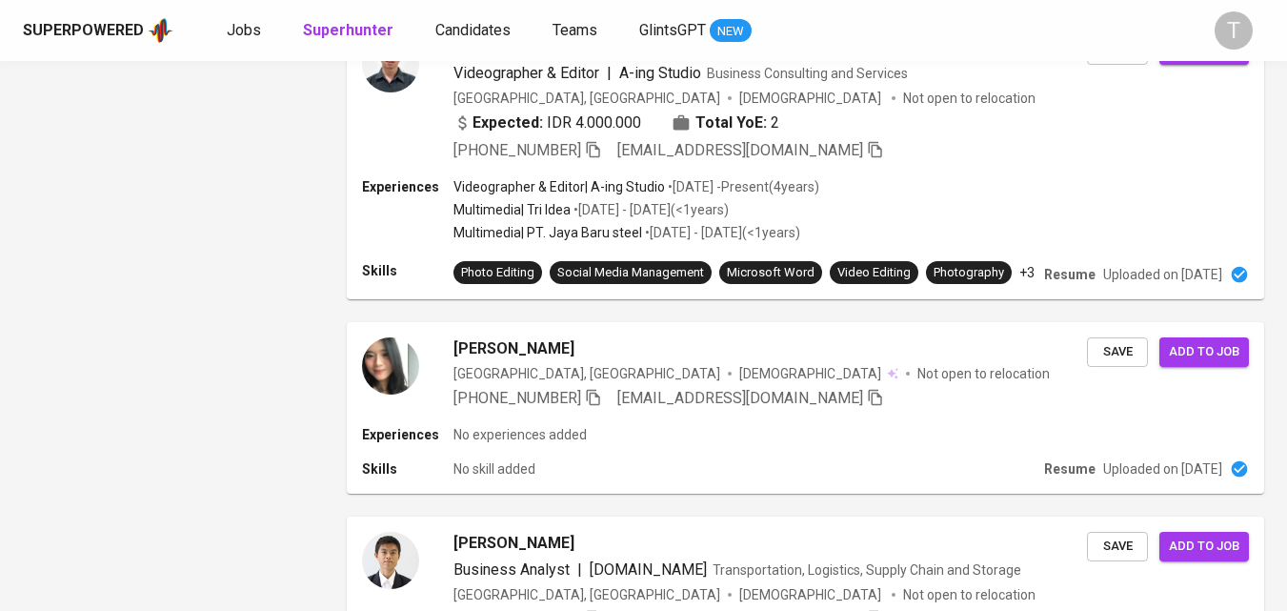
scroll to position [2374, 0]
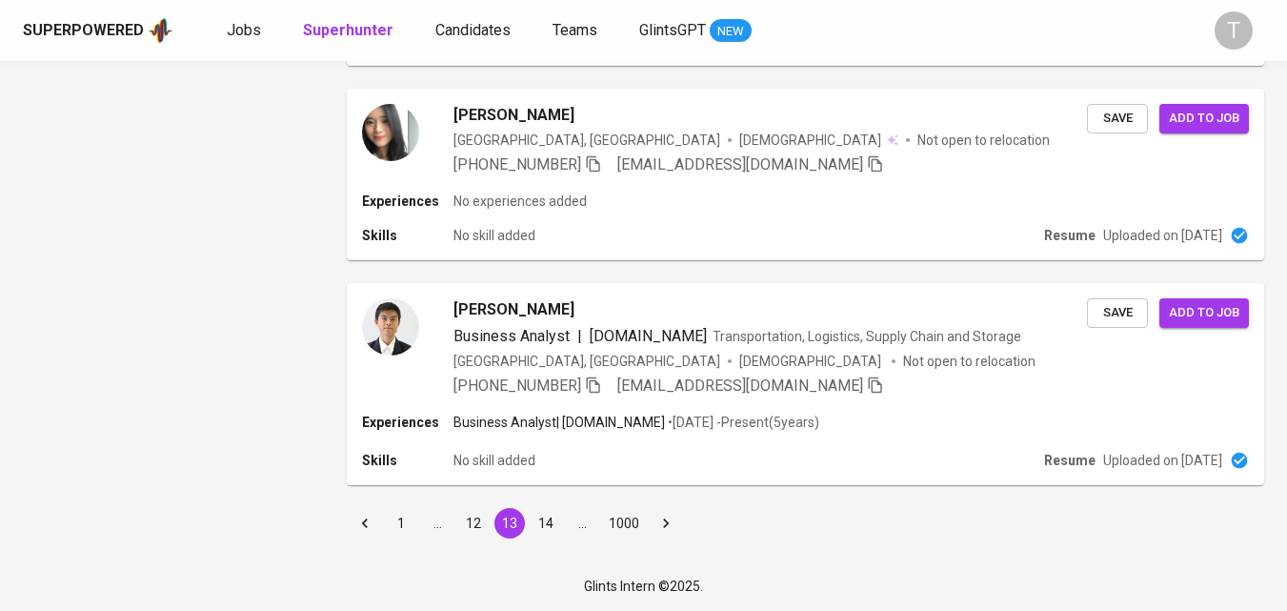
click at [543, 528] on button "14" at bounding box center [546, 523] width 30 height 30
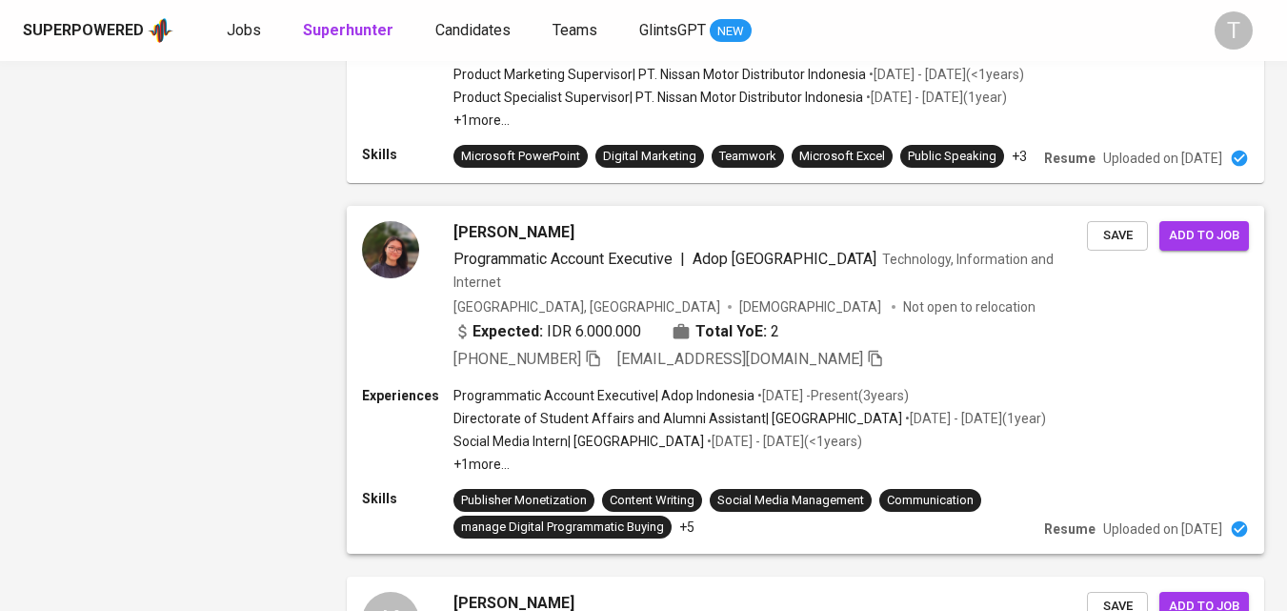
scroll to position [2541, 0]
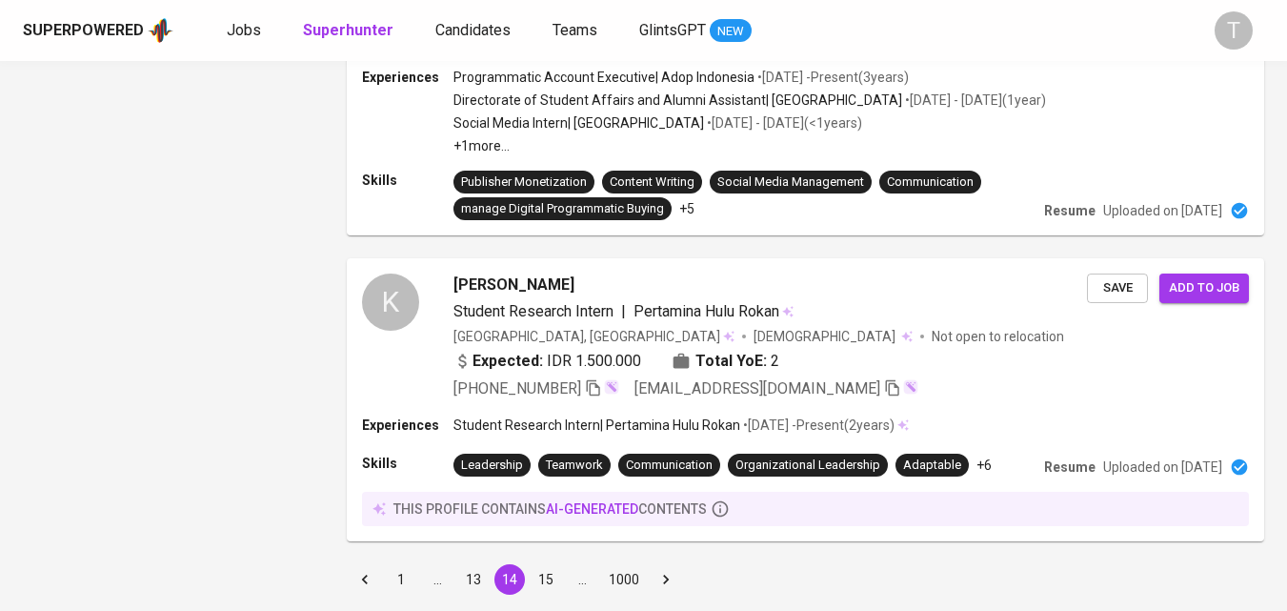
click at [544, 587] on button "15" at bounding box center [546, 579] width 30 height 30
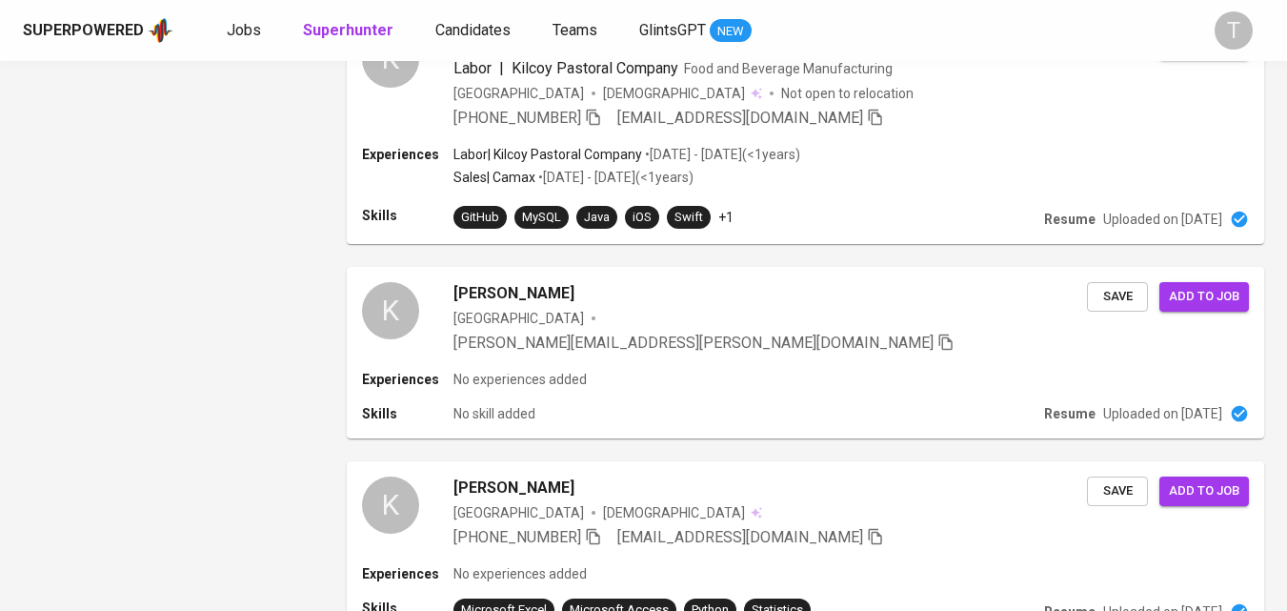
scroll to position [2374, 0]
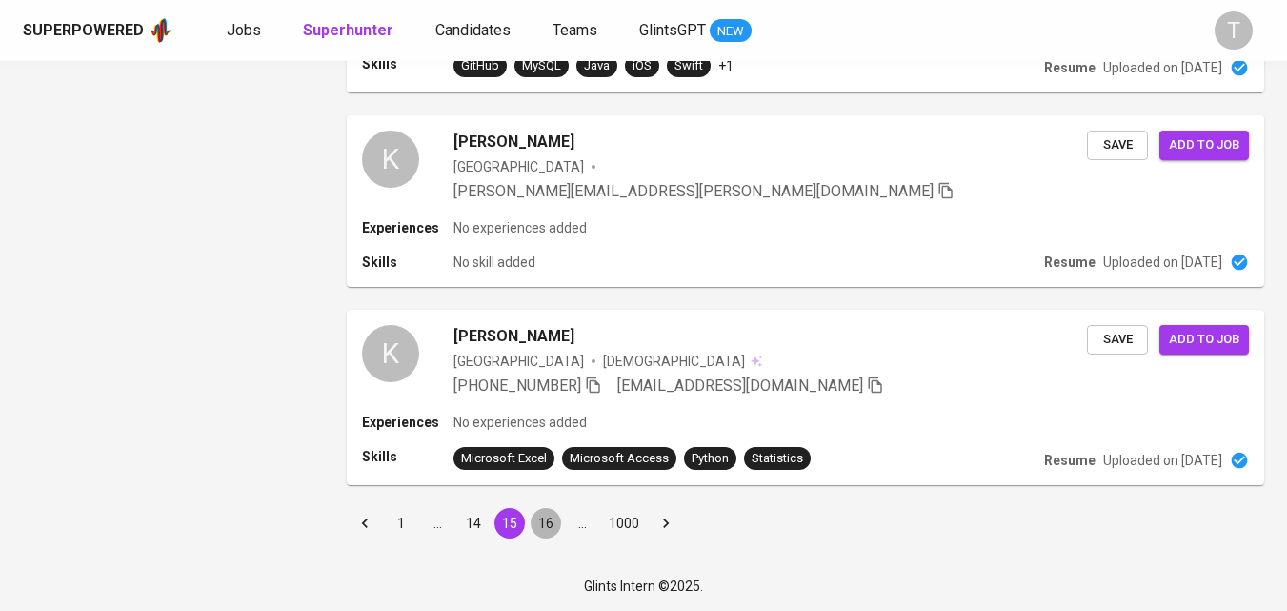
click at [546, 523] on button "16" at bounding box center [546, 523] width 30 height 30
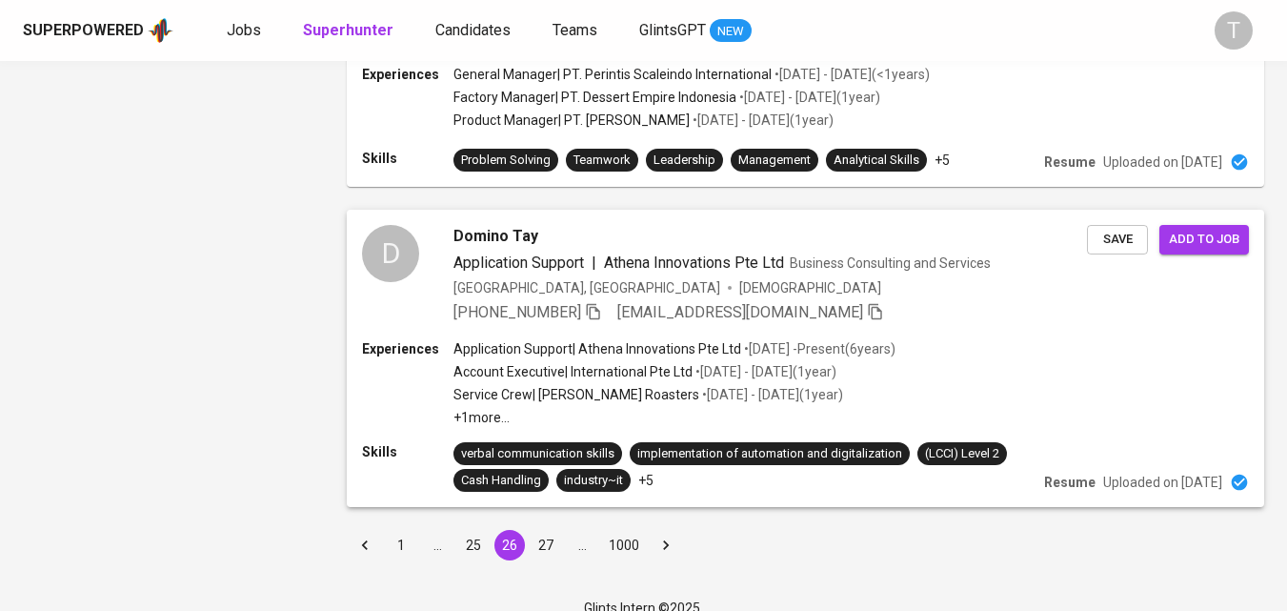
scroll to position [2781, 0]
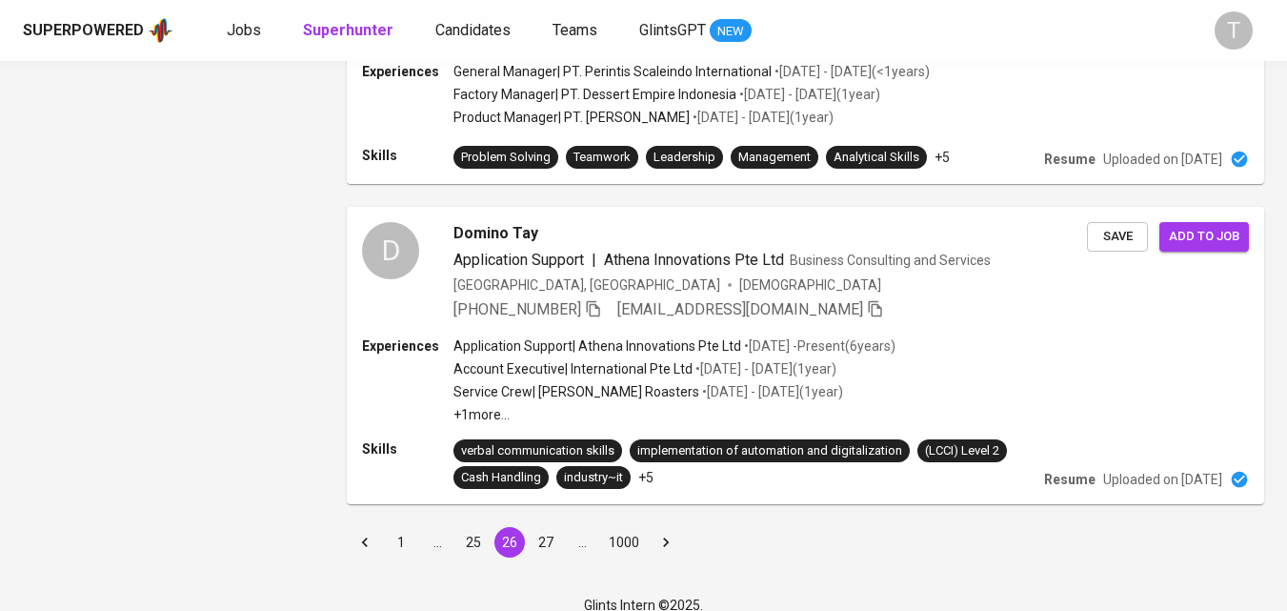
click at [480, 487] on div "D Domino Tay Application Support | Athena Innovations Pte Ltd Business Consulti…" at bounding box center [805, 355] width 940 height 320
click at [542, 527] on button "27" at bounding box center [546, 542] width 30 height 30
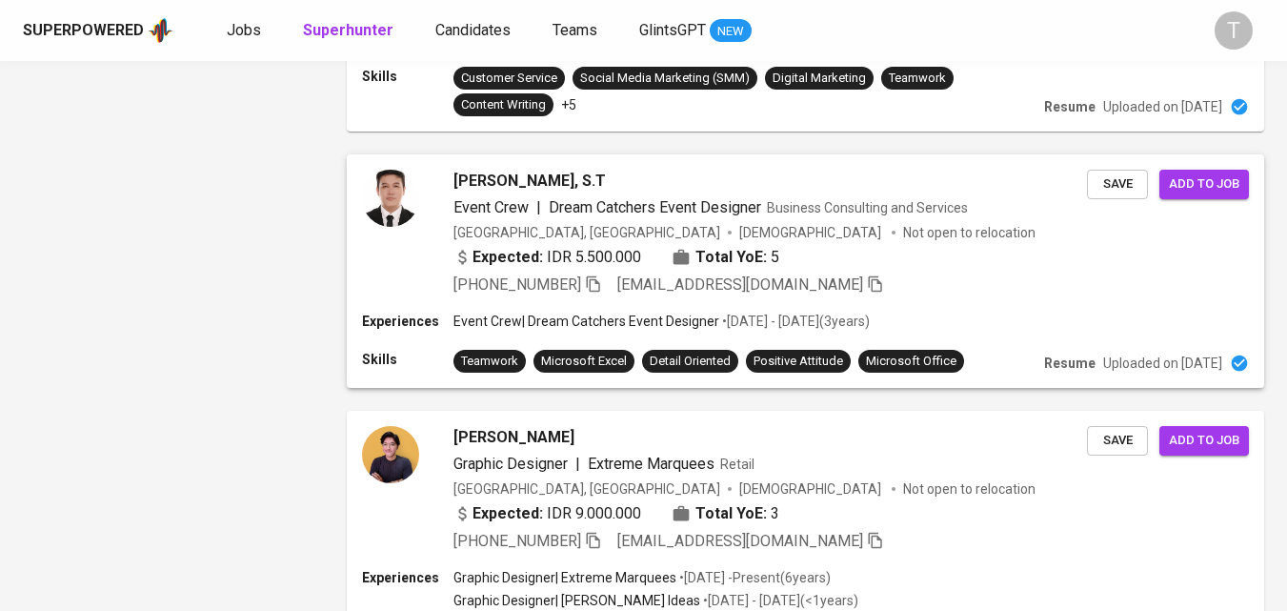
scroll to position [2493, 0]
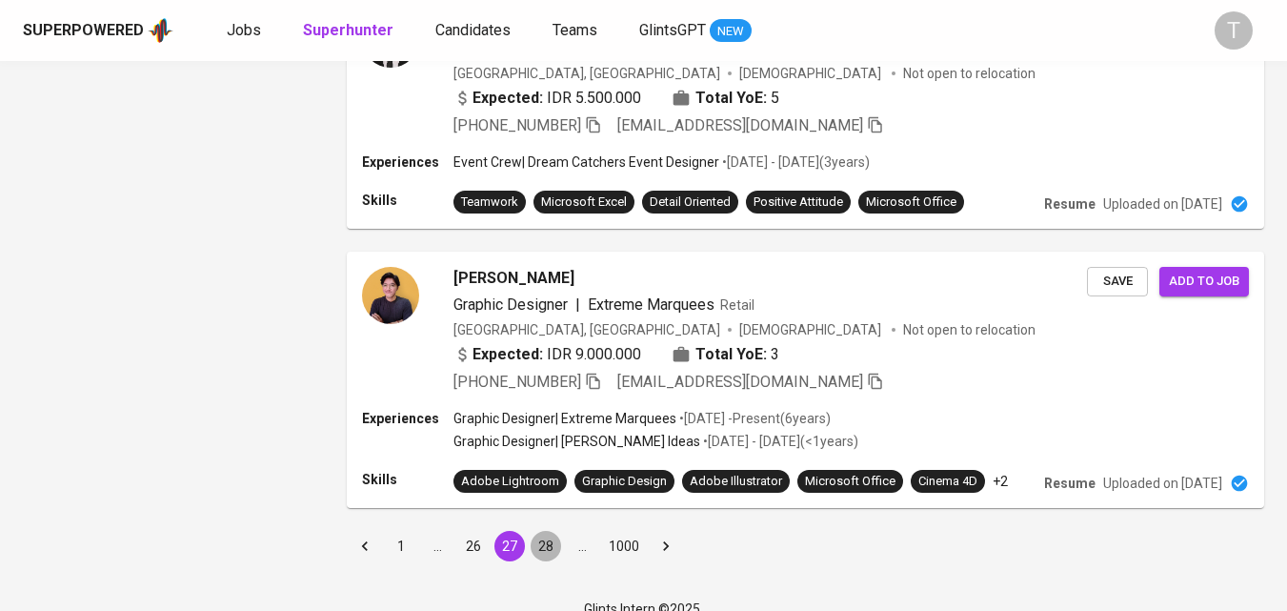
click at [547, 531] on button "28" at bounding box center [546, 546] width 30 height 30
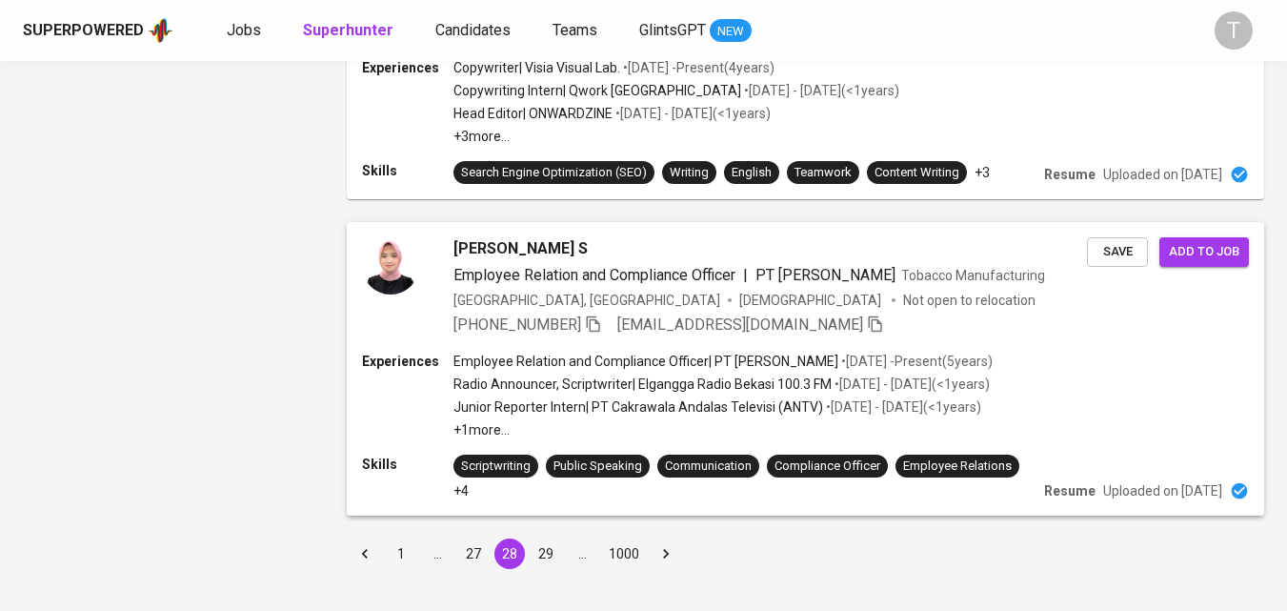
scroll to position [2791, 0]
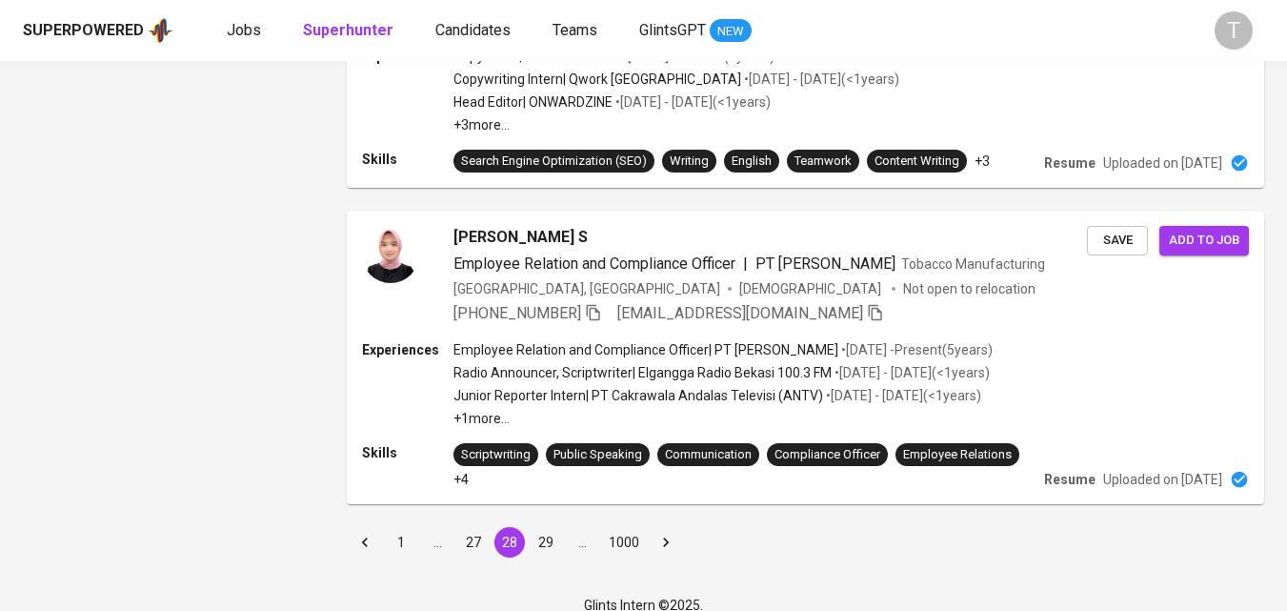
click at [554, 527] on button "29" at bounding box center [546, 542] width 30 height 30
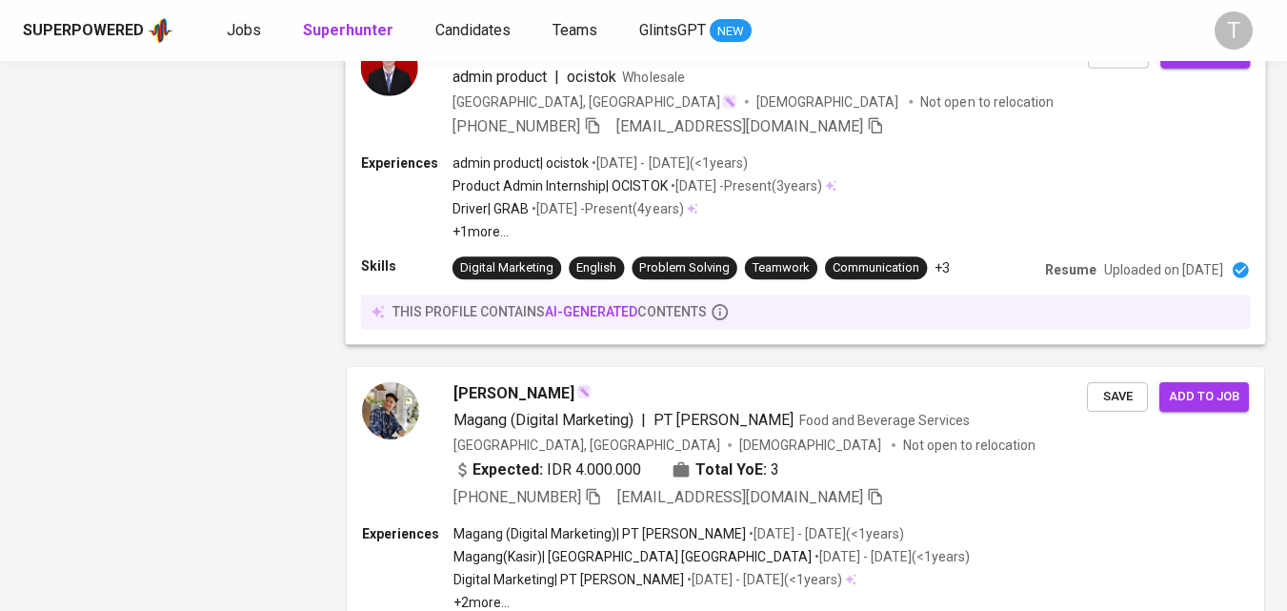
scroll to position [2623, 0]
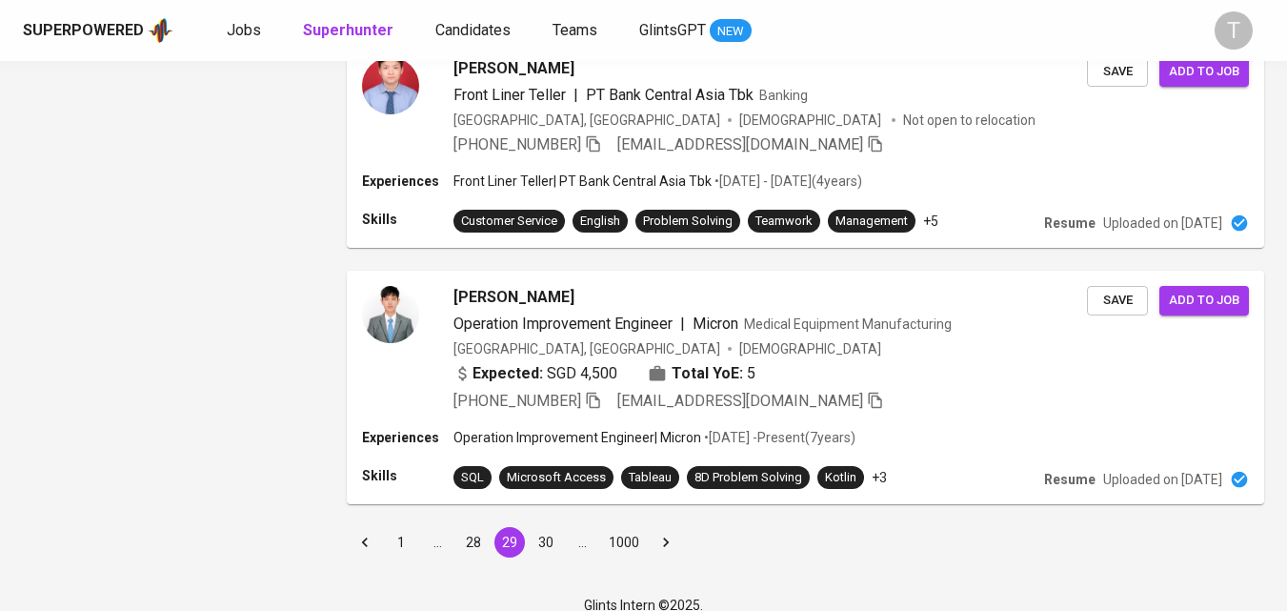
drag, startPoint x: 544, startPoint y: 528, endPoint x: 640, endPoint y: 355, distance: 197.4
click at [545, 528] on button "30" at bounding box center [546, 542] width 30 height 30
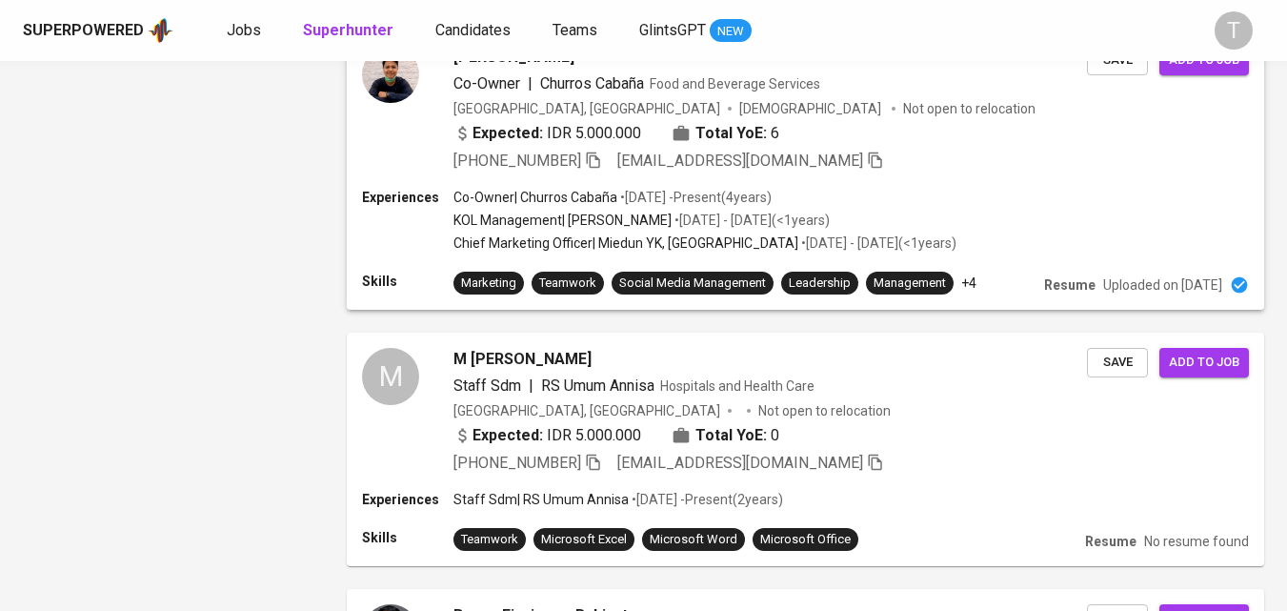
scroll to position [2699, 0]
